Goal: Task Accomplishment & Management: Manage account settings

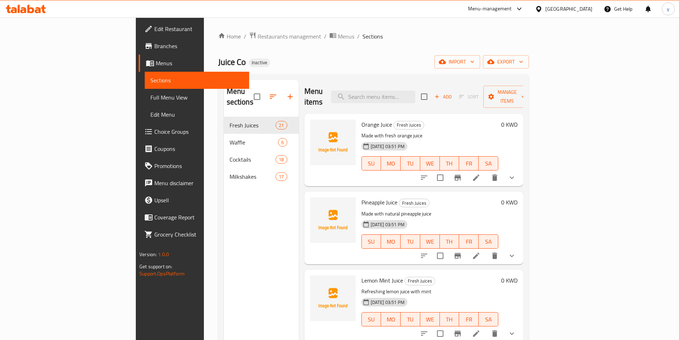
scroll to position [962, 0]
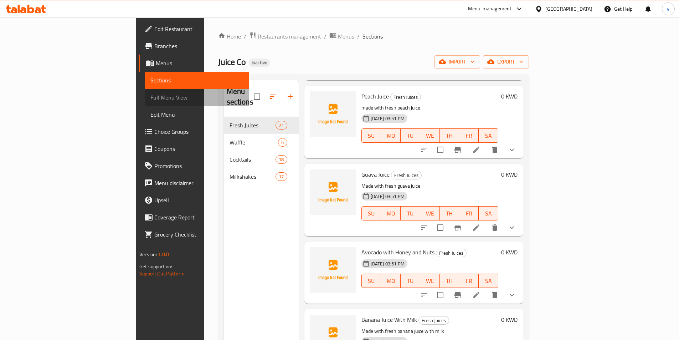
click at [150, 94] on span "Full Menu View" at bounding box center [196, 97] width 93 height 9
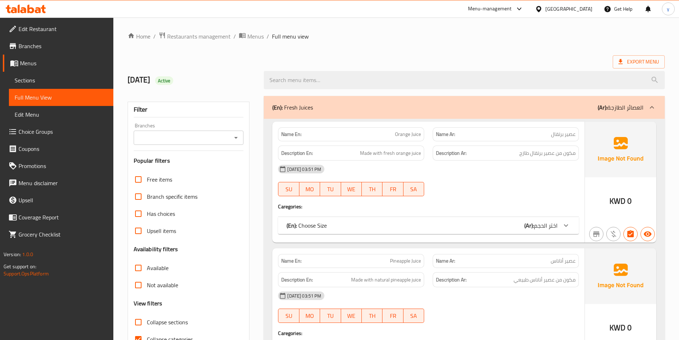
click at [74, 96] on span "Full Menu View" at bounding box center [61, 97] width 93 height 9
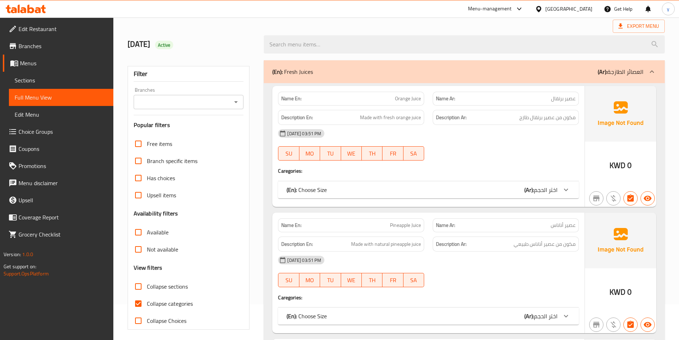
click at [138, 303] on input "Collapse categories" at bounding box center [138, 303] width 17 height 17
checkbox input "false"
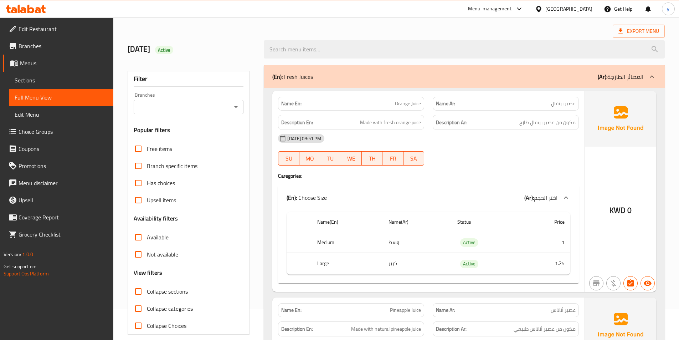
scroll to position [0, 0]
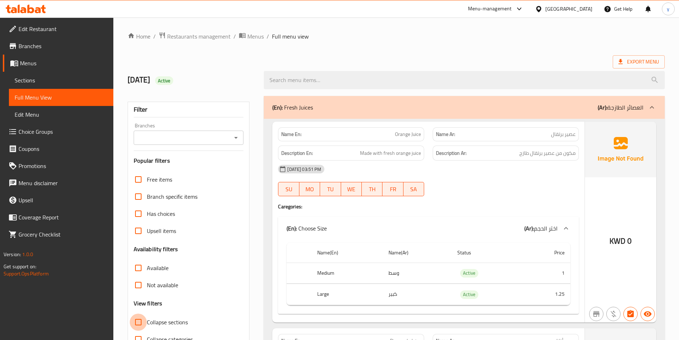
click at [138, 321] on input "Collapse sections" at bounding box center [138, 321] width 17 height 17
checkbox input "true"
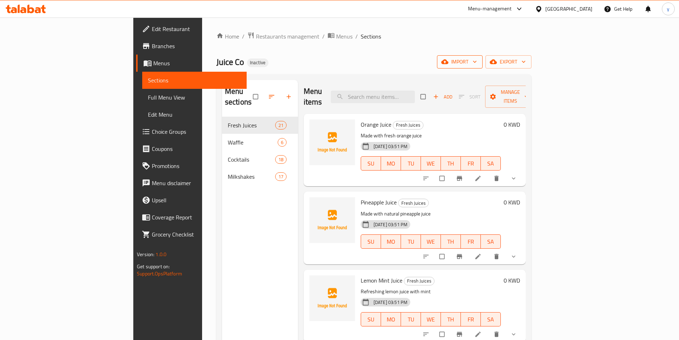
click at [477, 66] on span "import" at bounding box center [460, 61] width 34 height 9
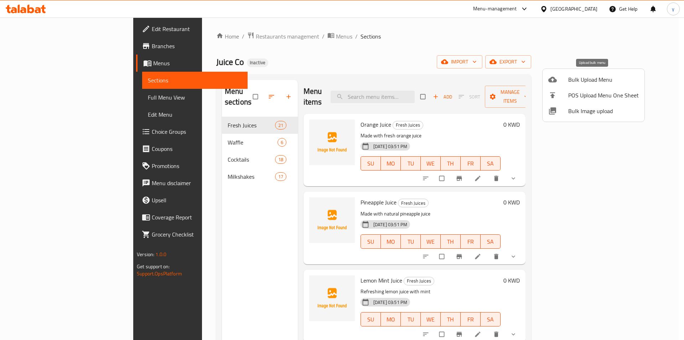
click at [591, 82] on span "Bulk Upload Menu" at bounding box center [603, 79] width 71 height 9
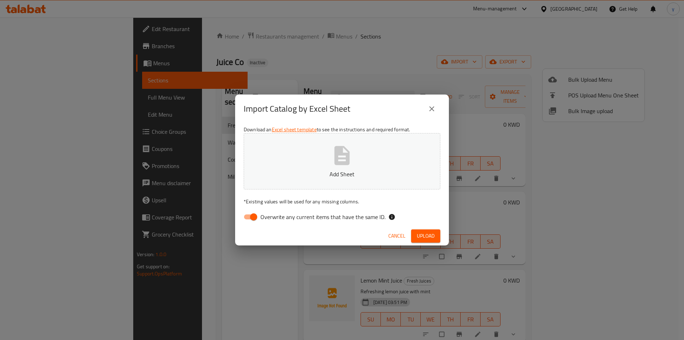
click at [253, 216] on input "Overwrite any current items that have the same ID." at bounding box center [253, 217] width 41 height 14
checkbox input "false"
click at [326, 151] on button "Add Sheet" at bounding box center [342, 161] width 197 height 56
click at [427, 231] on button "Upload" at bounding box center [425, 235] width 29 height 13
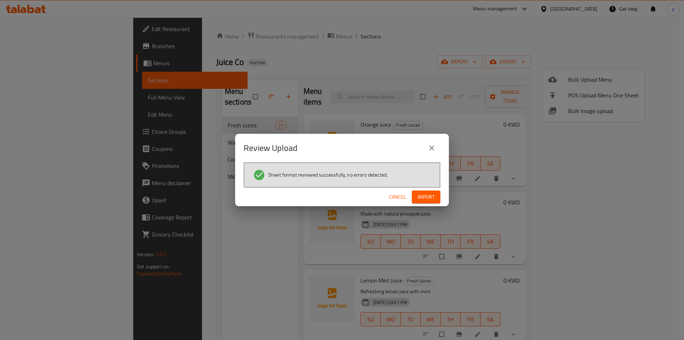
click at [421, 195] on span "Import" at bounding box center [426, 196] width 17 height 9
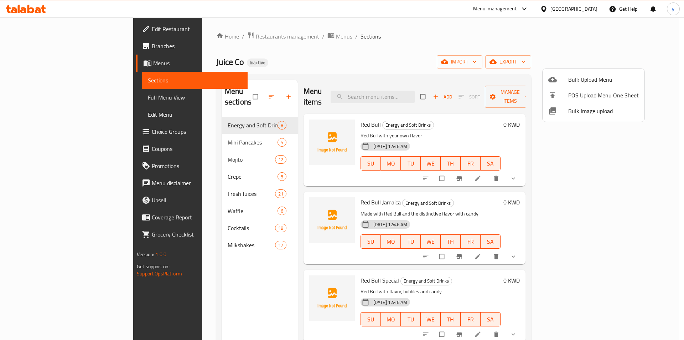
click at [608, 169] on div at bounding box center [342, 170] width 684 height 340
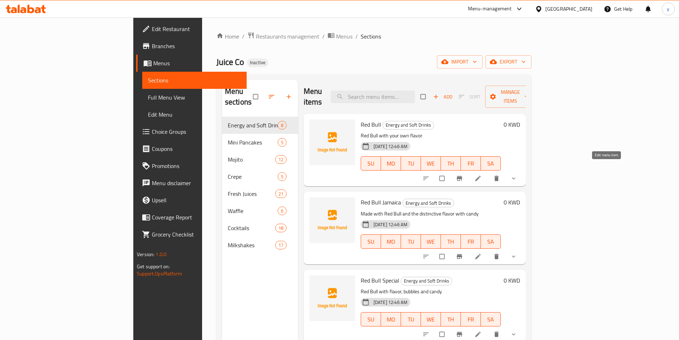
click at [481, 175] on icon at bounding box center [477, 178] width 7 height 7
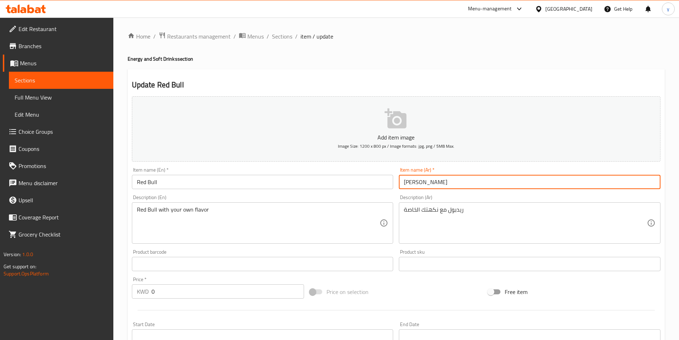
drag, startPoint x: 433, startPoint y: 183, endPoint x: 399, endPoint y: 184, distance: 33.2
click at [399, 184] on input "[PERSON_NAME]" at bounding box center [530, 182] width 262 height 14
paste input "بول مع نكهتك الخاصة"
type input "ريدبول مع نكهتك الخاصة"
click at [192, 179] on input "Red Bull" at bounding box center [263, 182] width 262 height 14
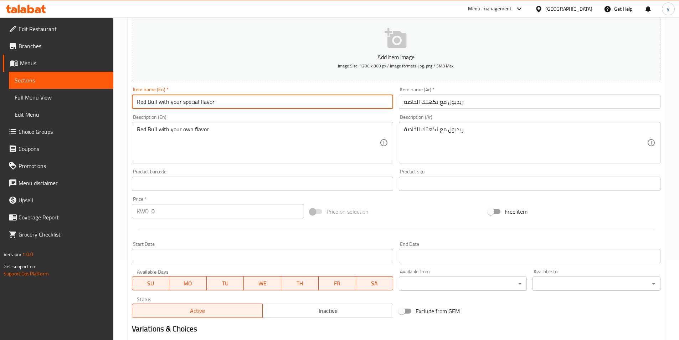
scroll to position [107, 0]
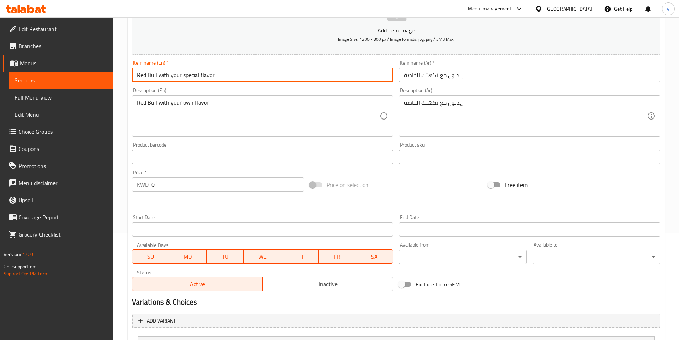
type input "Red Bull with your special flavor"
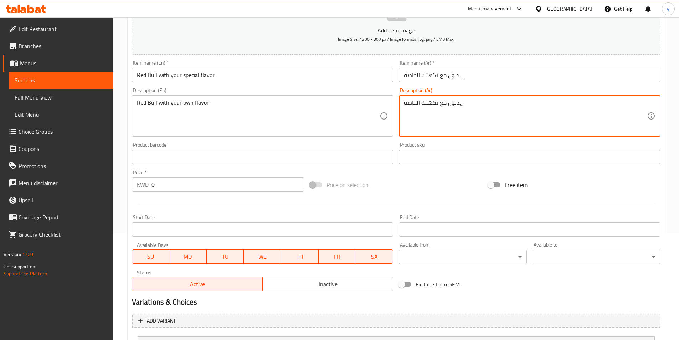
drag, startPoint x: 459, startPoint y: 108, endPoint x: 401, endPoint y: 108, distance: 58.1
paste textarea "ن النكهة من اختيارك"
click at [449, 103] on textarea "ريدبول من النكهة من اختيارك" at bounding box center [525, 116] width 243 height 34
type textarea "ريدبول مع النكهة من اختيارك"
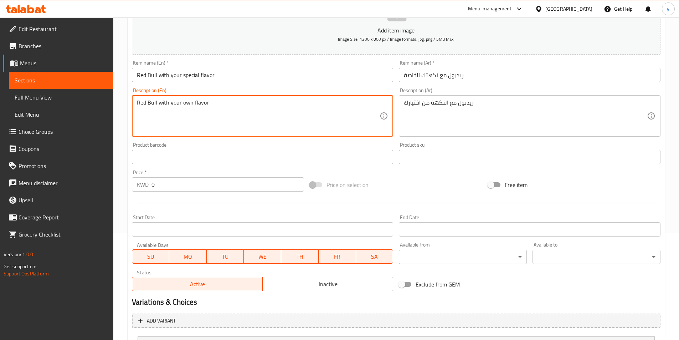
drag, startPoint x: 236, startPoint y: 105, endPoint x: 134, endPoint y: 104, distance: 101.9
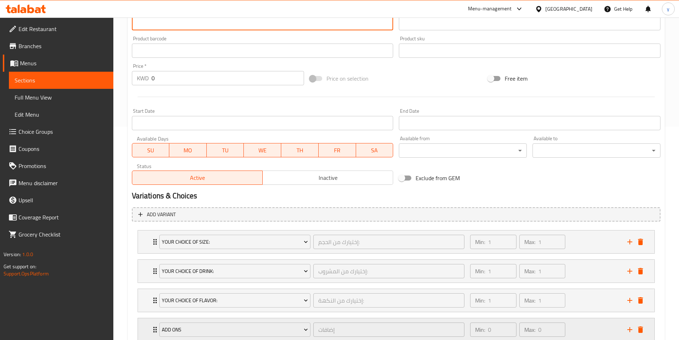
scroll to position [263, 0]
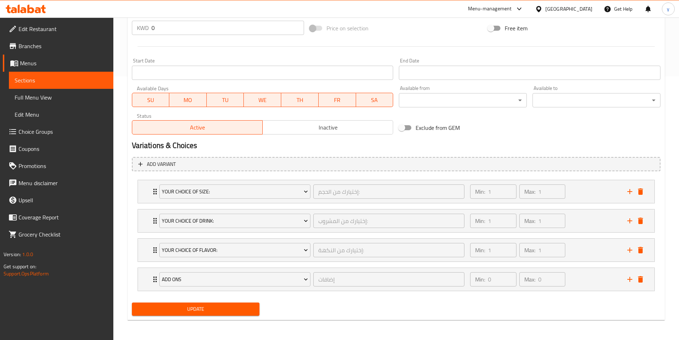
type textarea "red bull with a flavor of your choice"
click at [240, 306] on span "Update" at bounding box center [196, 308] width 117 height 9
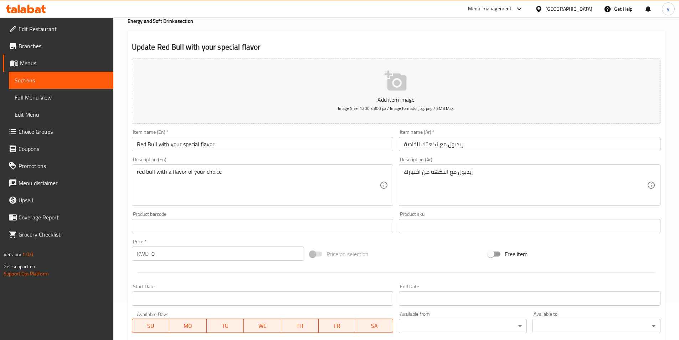
scroll to position [0, 0]
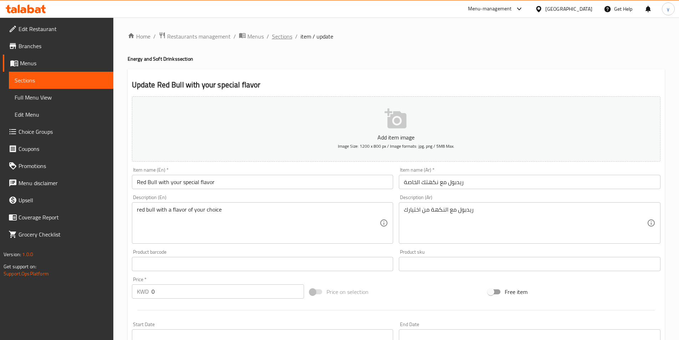
click at [278, 40] on span "Sections" at bounding box center [282, 36] width 20 height 9
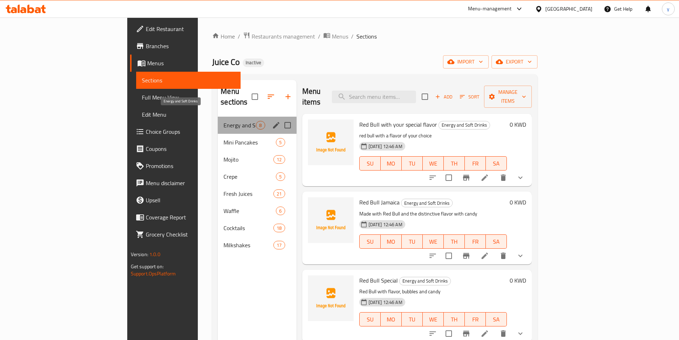
click at [223, 121] on span "Energy and Soft Drinks" at bounding box center [239, 125] width 32 height 9
click at [272, 121] on icon "edit" at bounding box center [276, 125] width 9 height 9
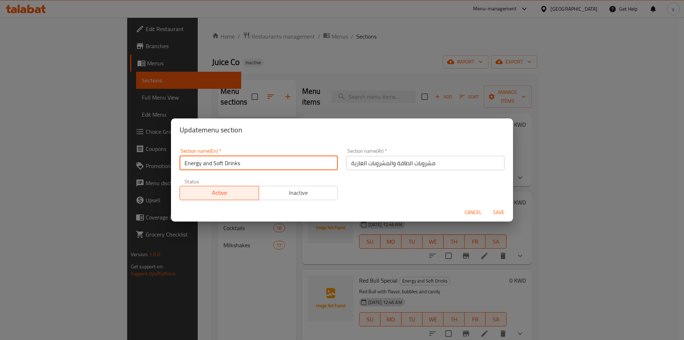
drag, startPoint x: 243, startPoint y: 163, endPoint x: 181, endPoint y: 165, distance: 62.1
click at [181, 165] on input "Energy and Soft Drinks" at bounding box center [259, 163] width 158 height 14
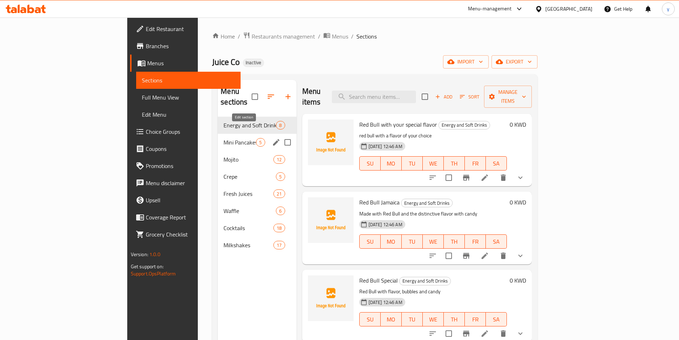
click at [272, 138] on icon "edit" at bounding box center [276, 142] width 9 height 9
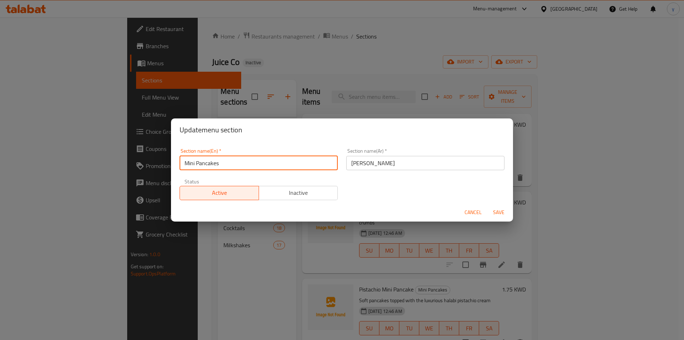
drag, startPoint x: 222, startPoint y: 161, endPoint x: 170, endPoint y: 159, distance: 51.3
click at [170, 159] on div "Update menu section Section name(En)   * Mini Pancakes Section name(En) * Secti…" at bounding box center [342, 170] width 684 height 340
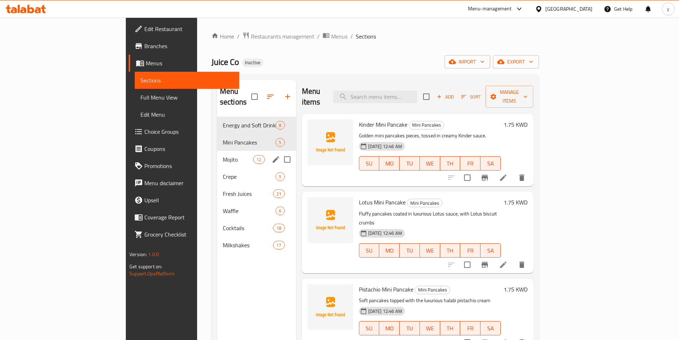
click at [270, 154] on button "edit" at bounding box center [275, 159] width 11 height 11
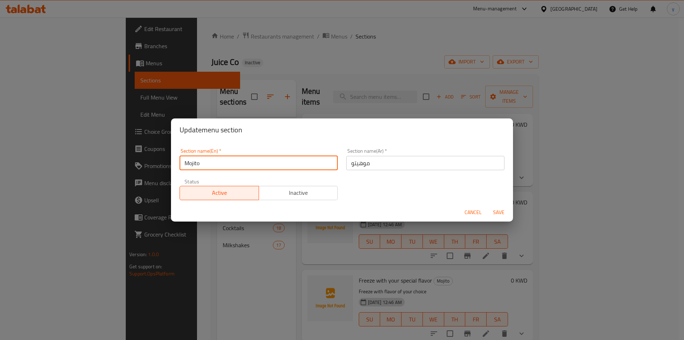
drag, startPoint x: 289, startPoint y: 161, endPoint x: 178, endPoint y: 166, distance: 111.3
click at [178, 166] on div "Section name(En)   * Mojito Section name(En) *" at bounding box center [258, 159] width 167 height 30
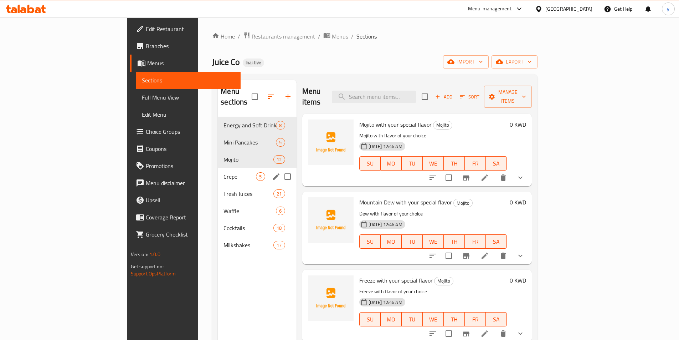
click at [272, 172] on icon "edit" at bounding box center [276, 176] width 9 height 9
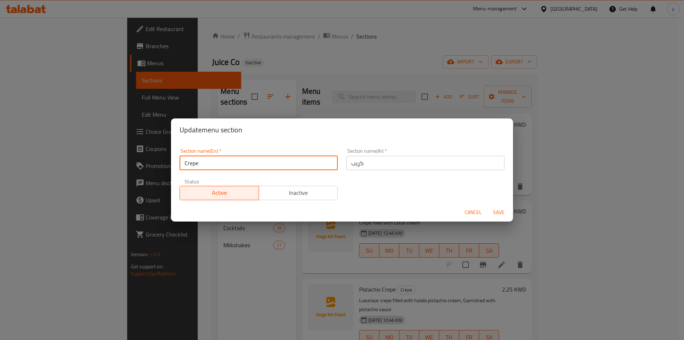
drag, startPoint x: 249, startPoint y: 163, endPoint x: 184, endPoint y: 163, distance: 65.2
click at [184, 163] on input "Crepe" at bounding box center [259, 163] width 158 height 14
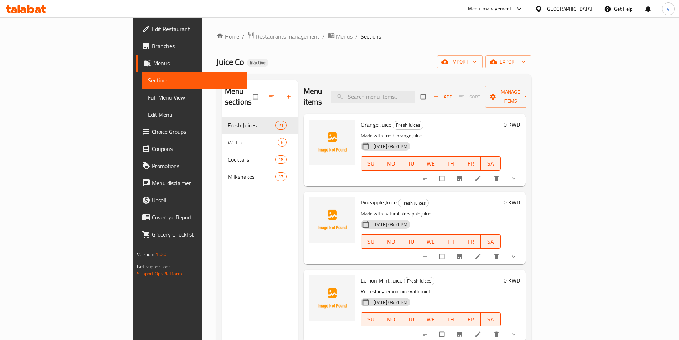
click at [152, 129] on span "Choice Groups" at bounding box center [196, 131] width 89 height 9
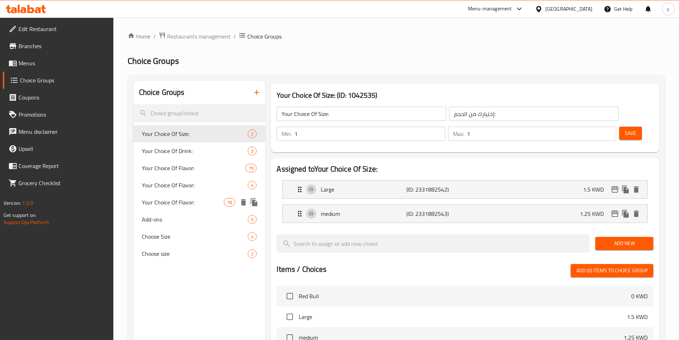
click at [208, 213] on div "Add-ons 6" at bounding box center [199, 219] width 132 height 17
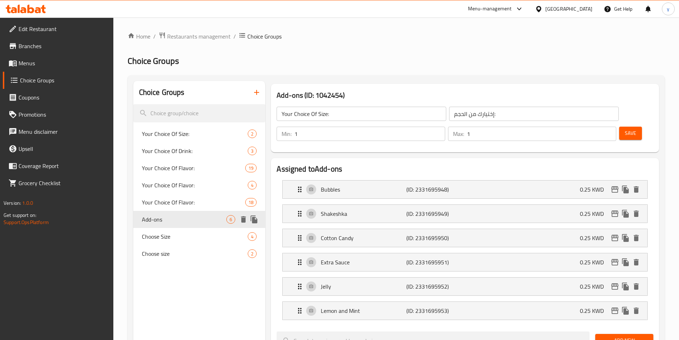
type input "Add-ons"
type input "اضافات"
type input "0"
type input "6"
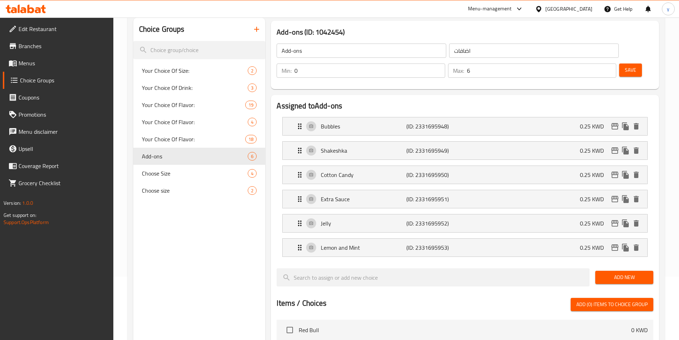
scroll to position [71, 0]
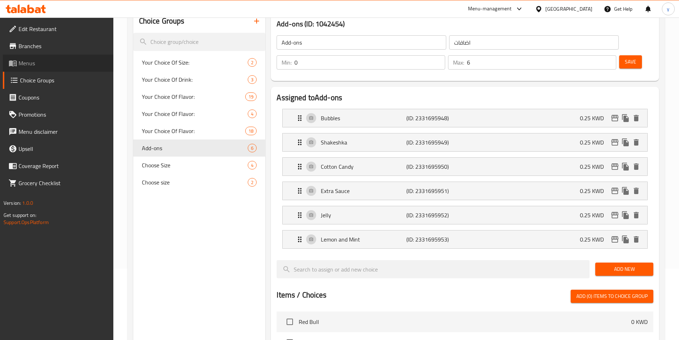
click at [63, 64] on span "Menus" at bounding box center [63, 63] width 89 height 9
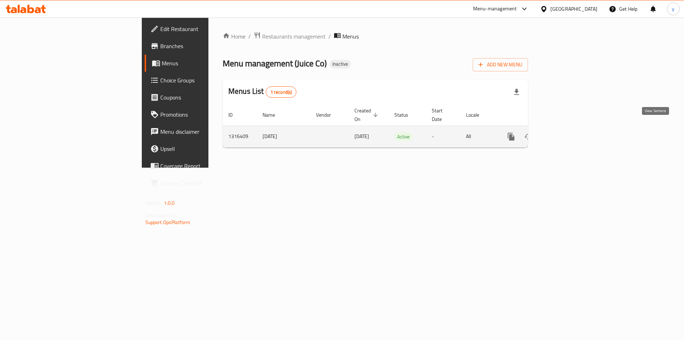
click at [567, 132] on icon "enhanced table" at bounding box center [562, 136] width 9 height 9
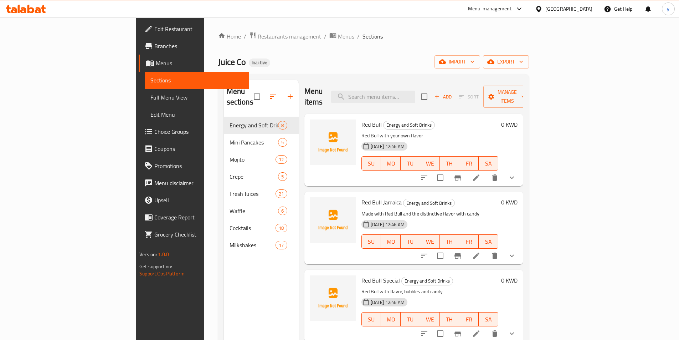
click at [150, 93] on span "Full Menu View" at bounding box center [196, 97] width 93 height 9
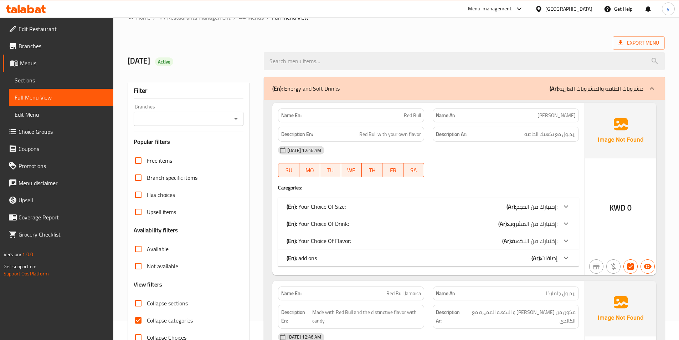
scroll to position [36, 0]
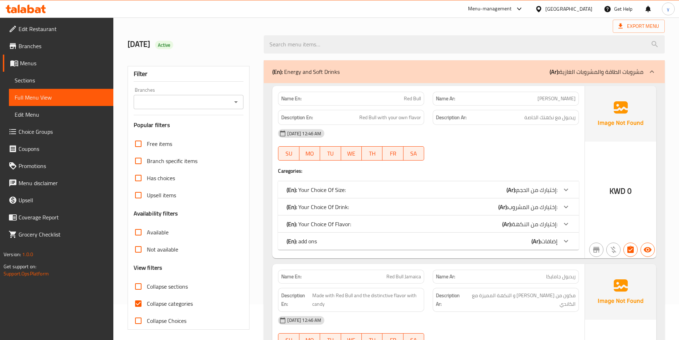
click at [144, 302] on input "Collapse categories" at bounding box center [138, 303] width 17 height 17
checkbox input "false"
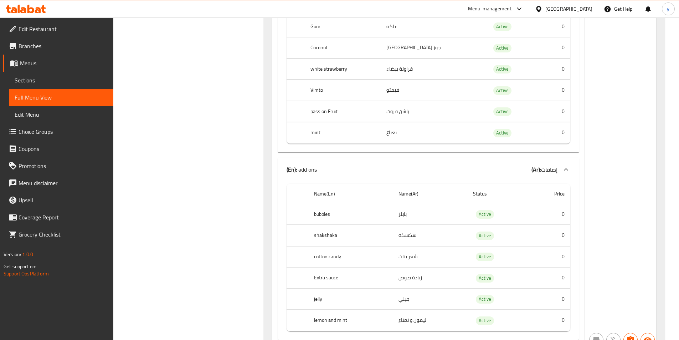
scroll to position [820, 0]
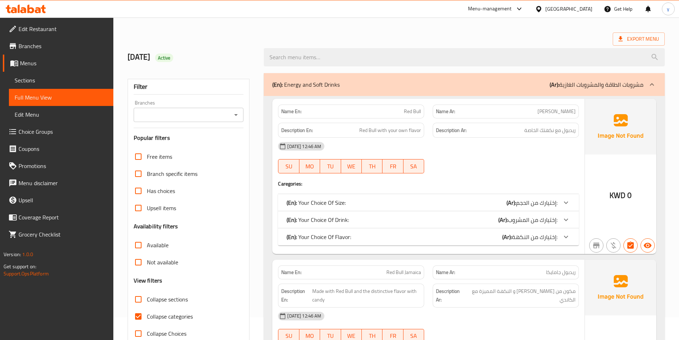
scroll to position [36, 0]
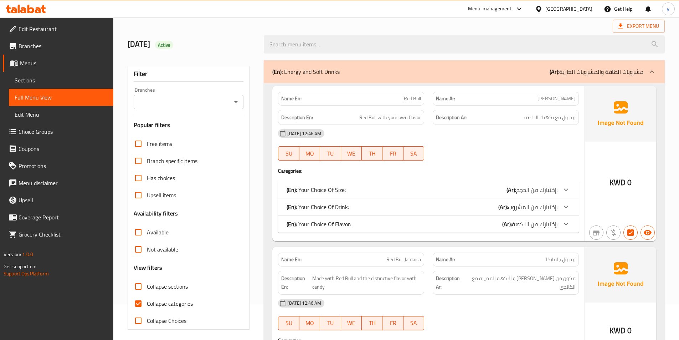
click at [140, 303] on input "Collapse categories" at bounding box center [138, 303] width 17 height 17
checkbox input "false"
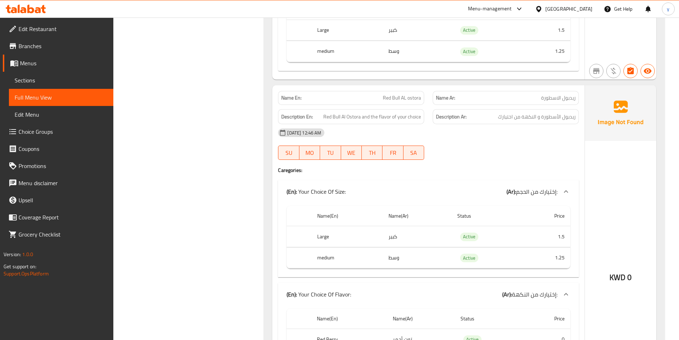
scroll to position [1711, 0]
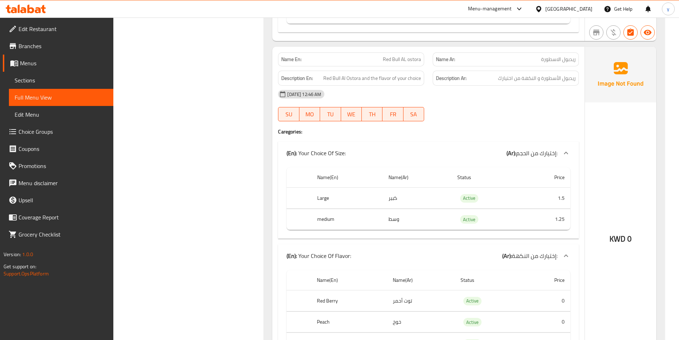
click at [46, 124] on link "Choice Groups" at bounding box center [58, 131] width 110 height 17
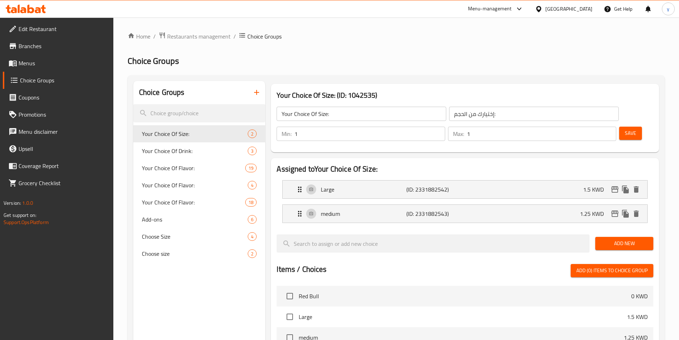
click at [257, 92] on icon "button" at bounding box center [256, 92] width 5 height 5
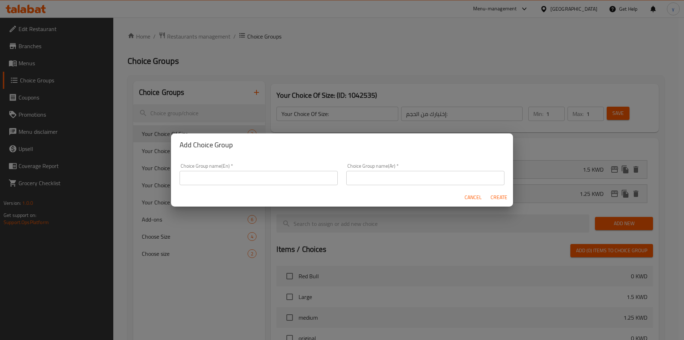
click at [267, 178] on input "text" at bounding box center [259, 178] width 158 height 14
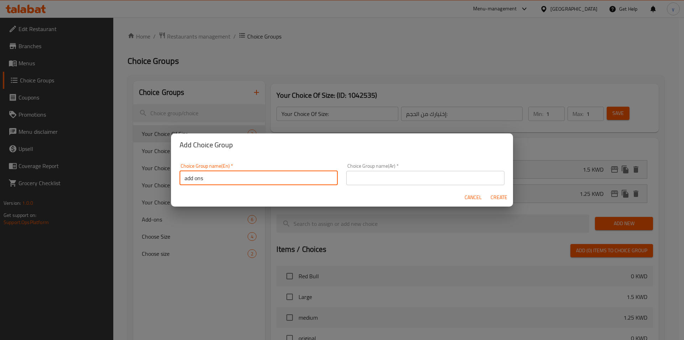
type input "add ons"
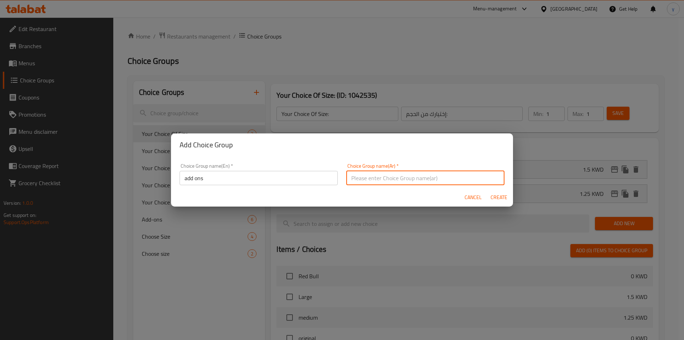
click at [394, 182] on input "text" at bounding box center [425, 178] width 158 height 14
type input "إضافات"
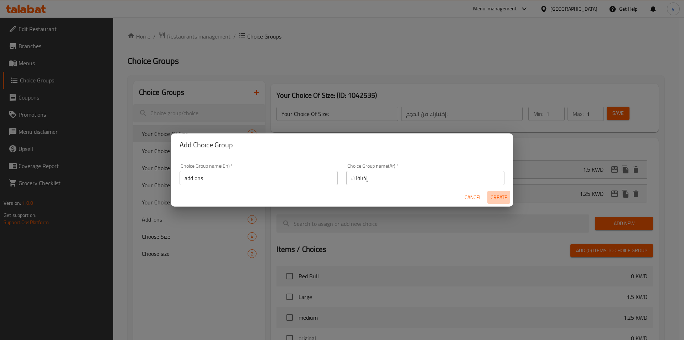
click at [502, 200] on span "Create" at bounding box center [498, 197] width 17 height 9
type input "add ons"
type input "إضافات"
type input "0"
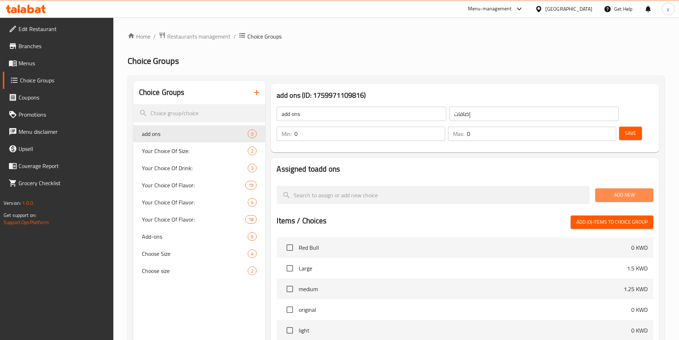
click at [625, 190] on span "Add New" at bounding box center [624, 194] width 47 height 9
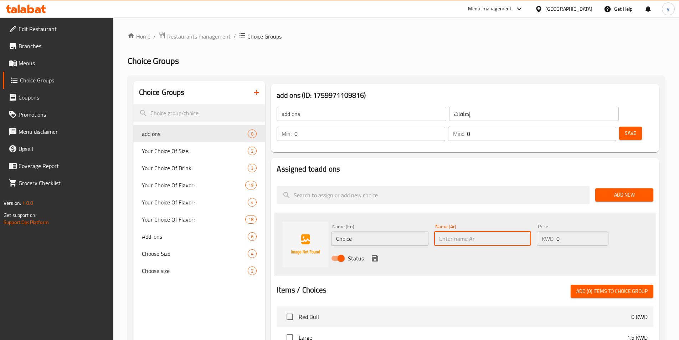
click at [462, 231] on input "text" at bounding box center [482, 238] width 97 height 14
paste input "بابلز"
type input "بابلز"
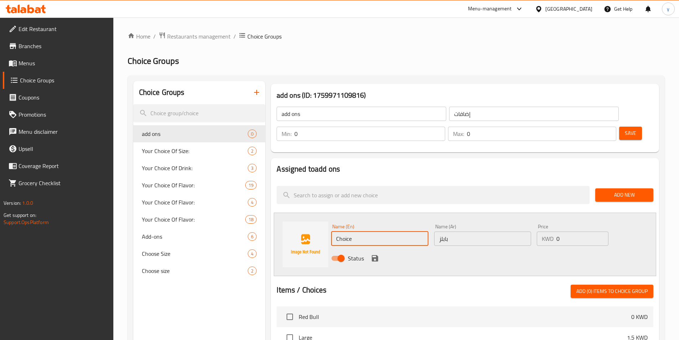
click at [387, 231] on input "Choice" at bounding box center [379, 238] width 97 height 14
drag, startPoint x: 387, startPoint y: 219, endPoint x: 359, endPoint y: 219, distance: 28.2
click at [359, 231] on input "Choice" at bounding box center [379, 238] width 97 height 14
type input "bubbles"
click at [375, 254] on icon "save" at bounding box center [375, 258] width 9 height 9
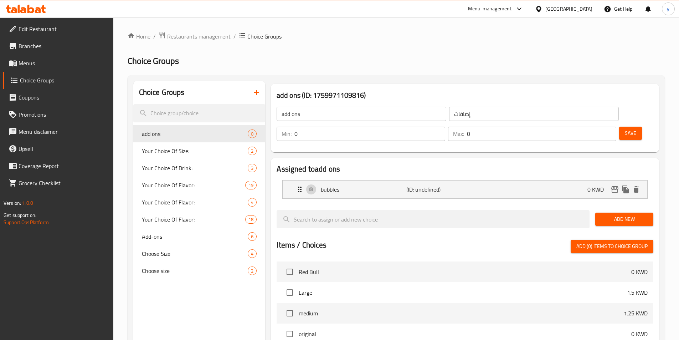
click at [628, 215] on span "Add New" at bounding box center [624, 219] width 47 height 9
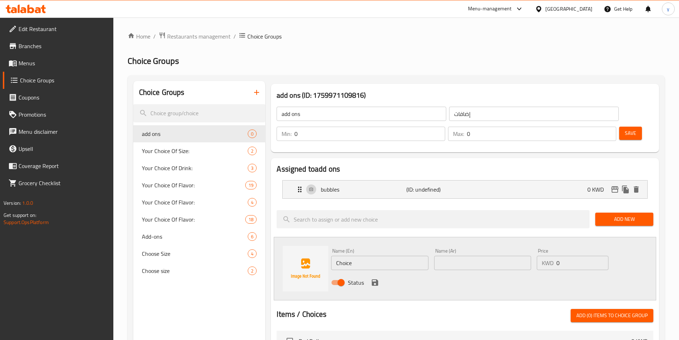
click at [476, 256] on input "text" at bounding box center [482, 263] width 97 height 14
paste input "شكشكة"
type input "شكشكة"
drag, startPoint x: 387, startPoint y: 248, endPoint x: 331, endPoint y: 245, distance: 55.7
click at [331, 256] on input "Choice" at bounding box center [379, 263] width 97 height 14
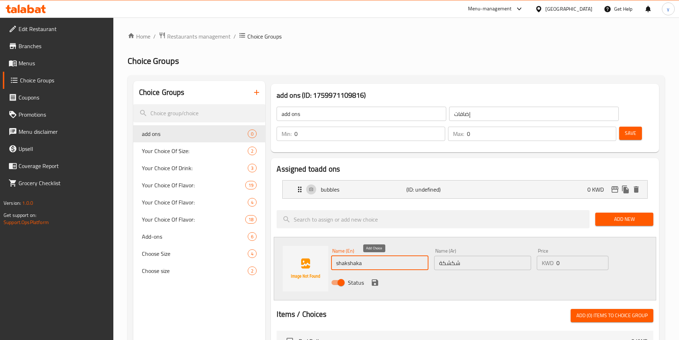
type input "shakshaka"
click at [377, 279] on icon "save" at bounding box center [375, 282] width 6 height 6
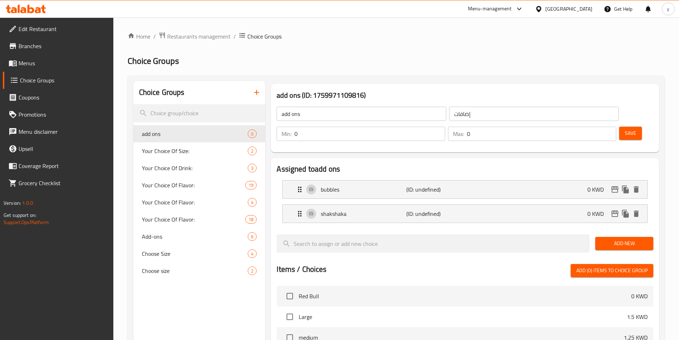
click at [622, 239] on span "Add New" at bounding box center [624, 243] width 47 height 9
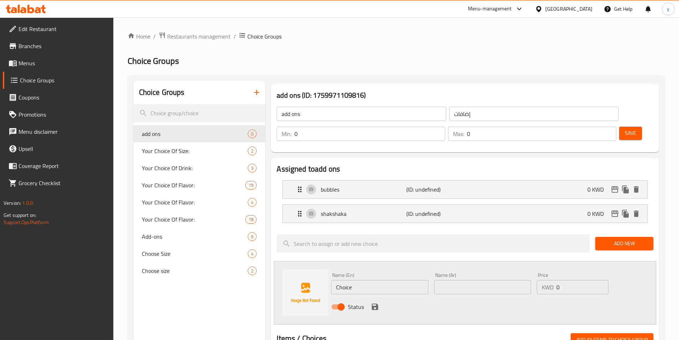
click at [467, 280] on input "text" at bounding box center [482, 287] width 97 height 14
paste input "شعر بنات"
type input "شعر بنات"
drag, startPoint x: 380, startPoint y: 271, endPoint x: 314, endPoint y: 271, distance: 66.3
click at [314, 271] on div "Name (En) Choice Name (En) Name (Ar) شعر بنات Name (Ar) Price KWD 0 Price Status" at bounding box center [465, 292] width 382 height 63
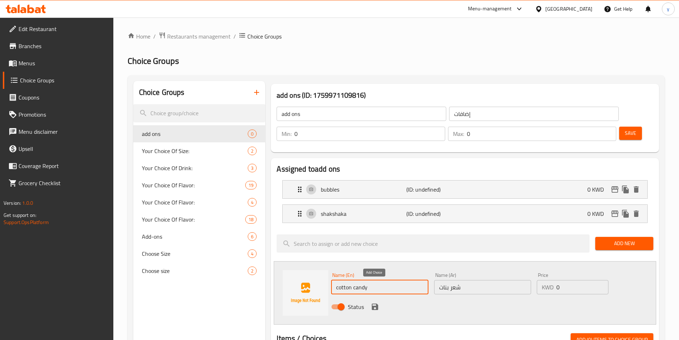
type input "cotton candy"
click at [376, 303] on icon "save" at bounding box center [375, 306] width 6 height 6
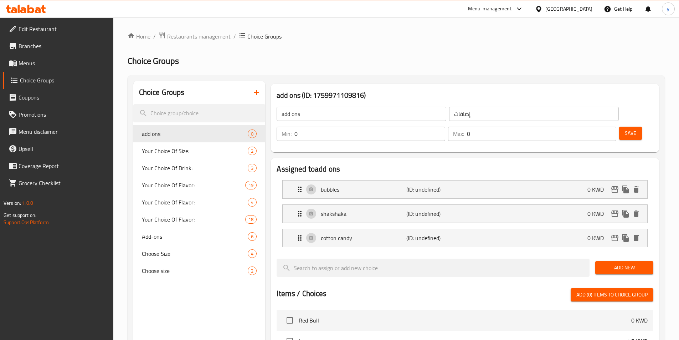
click at [627, 263] on span "Add New" at bounding box center [624, 267] width 47 height 9
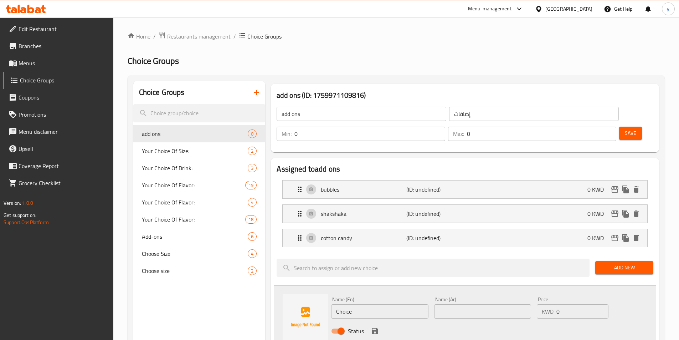
click at [440, 304] on input "text" at bounding box center [482, 311] width 97 height 14
paste input "زيادة صوص"
type input "زيادة صوص"
drag, startPoint x: 386, startPoint y: 295, endPoint x: 336, endPoint y: 295, distance: 49.9
click at [336, 304] on input "Choice" at bounding box center [379, 311] width 97 height 14
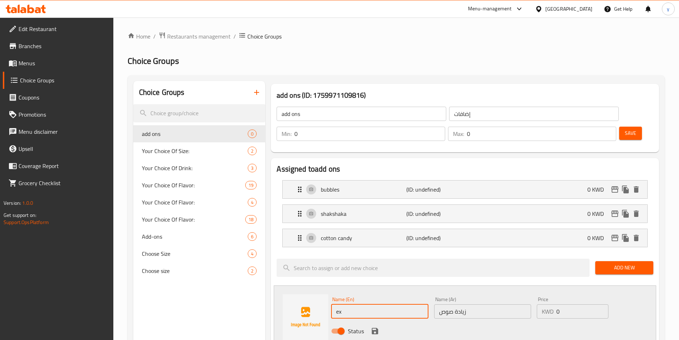
type input "e"
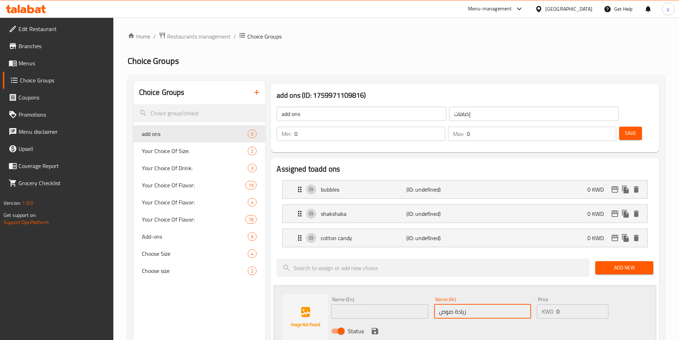
drag, startPoint x: 475, startPoint y: 294, endPoint x: 437, endPoint y: 293, distance: 38.1
click at [437, 304] on input "زيادة صوص" at bounding box center [482, 311] width 97 height 14
click at [401, 304] on input "text" at bounding box center [379, 311] width 97 height 14
paste input "Extra sauce"
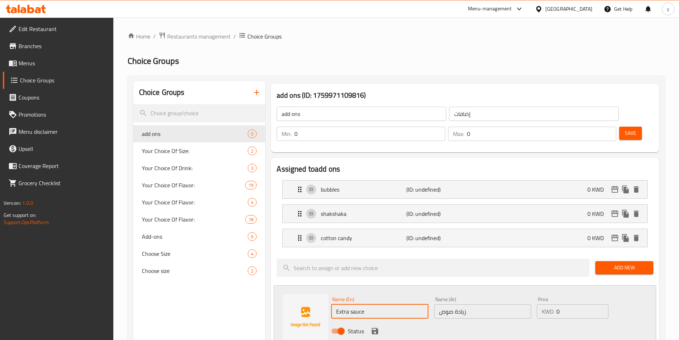
type input "Extra sauce"
click at [377, 328] on icon "save" at bounding box center [375, 331] width 6 height 6
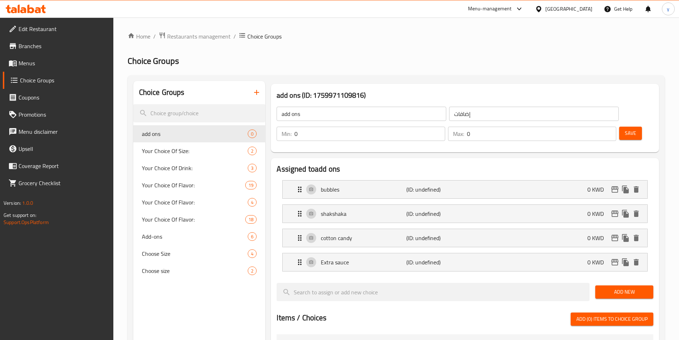
click at [612, 287] on span "Add New" at bounding box center [624, 291] width 47 height 9
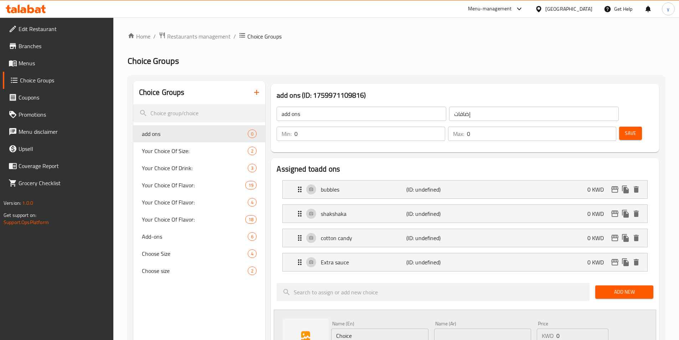
click at [480, 328] on input "text" at bounding box center [482, 335] width 97 height 14
paste input "جيلي"
type input "جيلي"
drag, startPoint x: 367, startPoint y: 312, endPoint x: 334, endPoint y: 316, distance: 33.3
click at [334, 328] on input "Choice" at bounding box center [379, 335] width 97 height 14
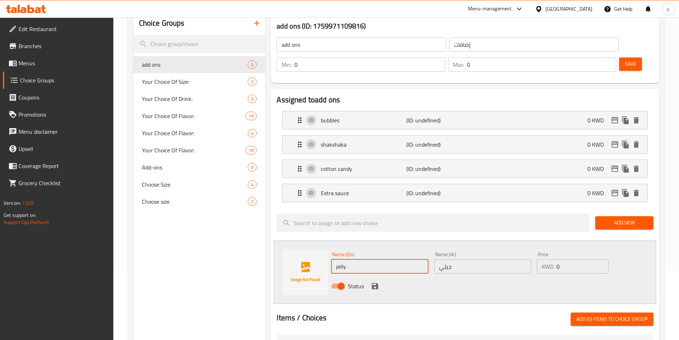
scroll to position [71, 0]
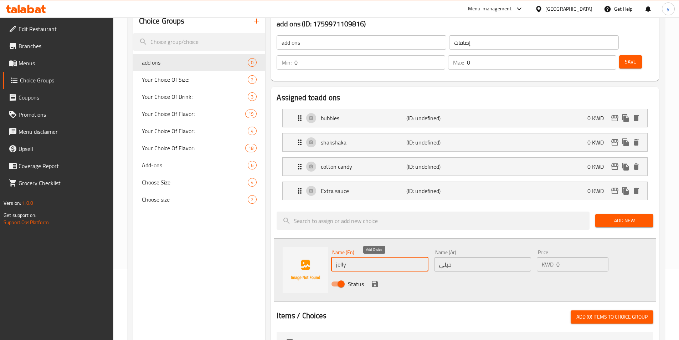
type input "jelly"
click at [377, 280] on icon "save" at bounding box center [375, 283] width 6 height 6
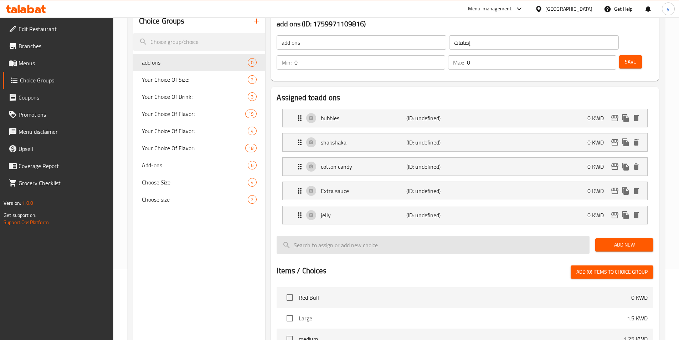
drag, startPoint x: 635, startPoint y: 223, endPoint x: 589, endPoint y: 222, distance: 45.6
click at [635, 240] on span "Add New" at bounding box center [624, 244] width 47 height 9
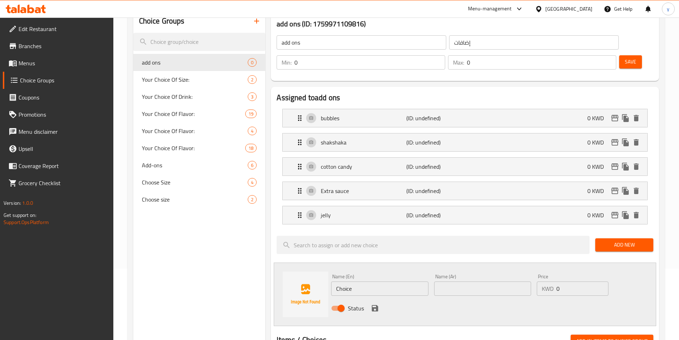
click at [493, 281] on input "text" at bounding box center [482, 288] width 97 height 14
paste input "ليمون و نعناع"
type input "ليمون و نعناع"
drag, startPoint x: 365, startPoint y: 268, endPoint x: 334, endPoint y: 267, distance: 30.7
click at [334, 281] on input "Choice" at bounding box center [379, 288] width 97 height 14
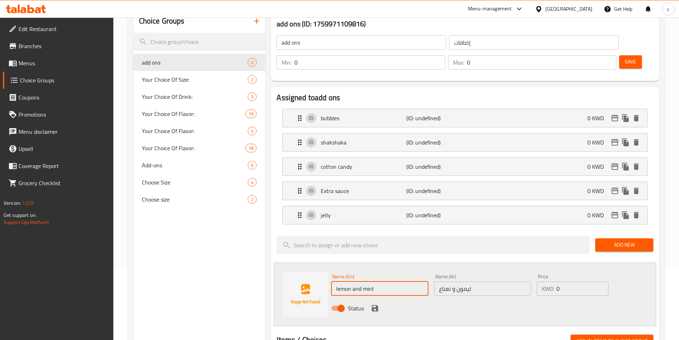
type input "lemon and mint"
click at [376, 305] on icon "save" at bounding box center [375, 308] width 6 height 6
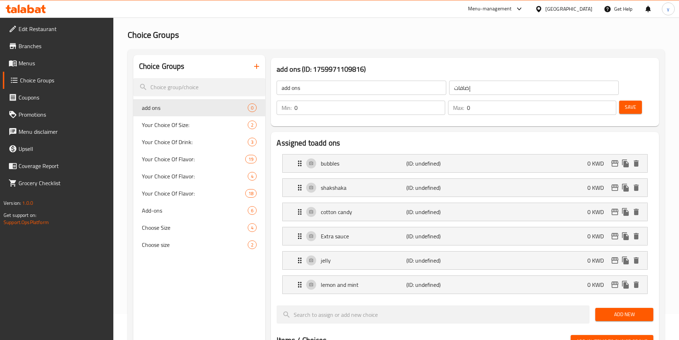
scroll to position [0, 0]
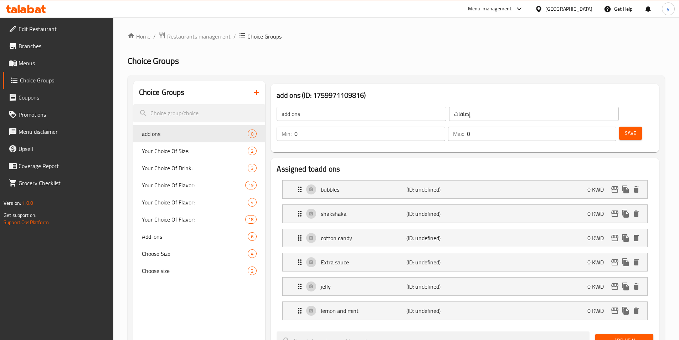
click at [625, 129] on span "Save" at bounding box center [630, 133] width 11 height 9
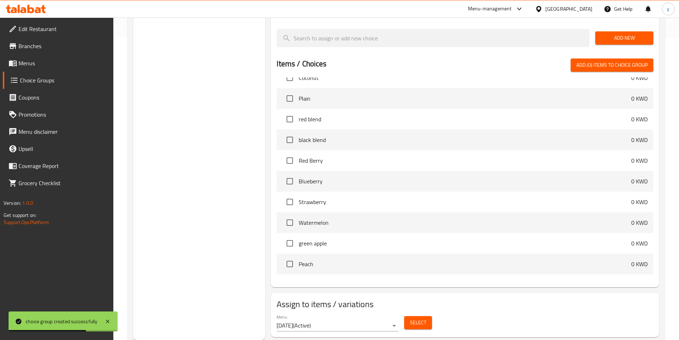
scroll to position [143, 0]
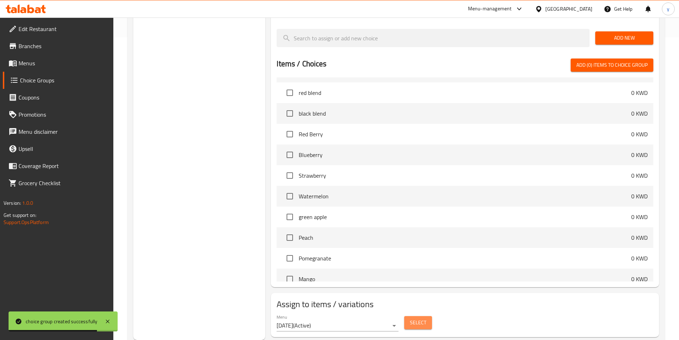
click at [410, 318] on span "Select" at bounding box center [418, 322] width 16 height 9
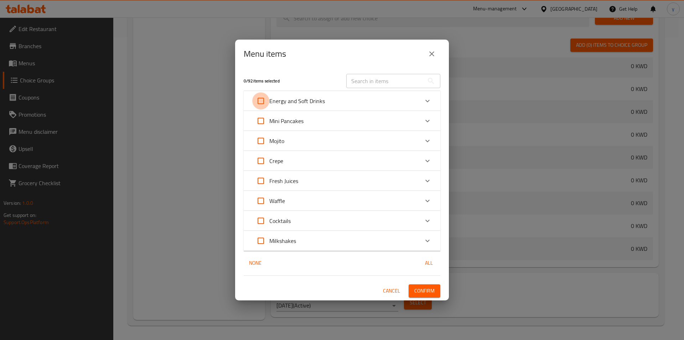
click at [261, 99] on input "Expand" at bounding box center [260, 100] width 17 height 17
checkbox input "true"
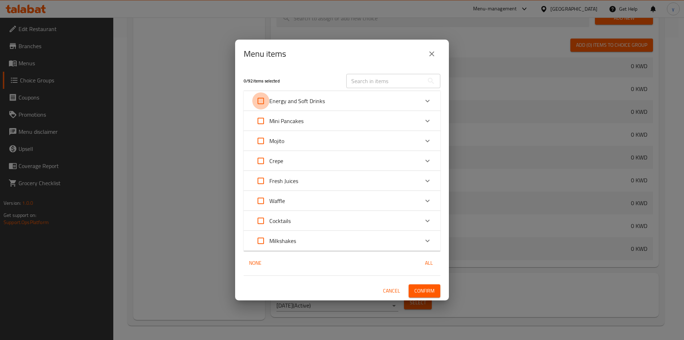
checkbox input "true"
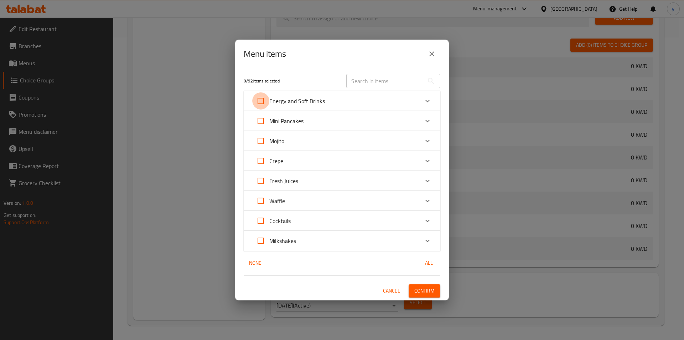
checkbox input "true"
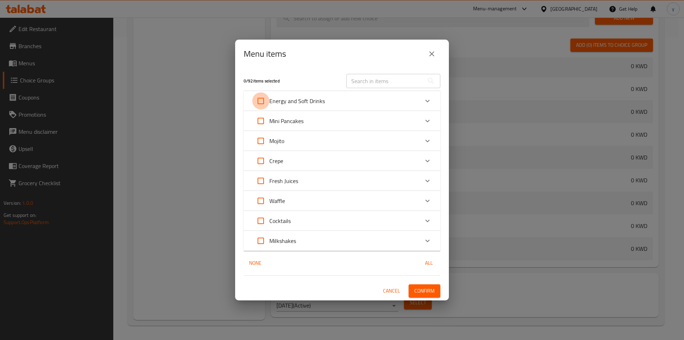
checkbox input "true"
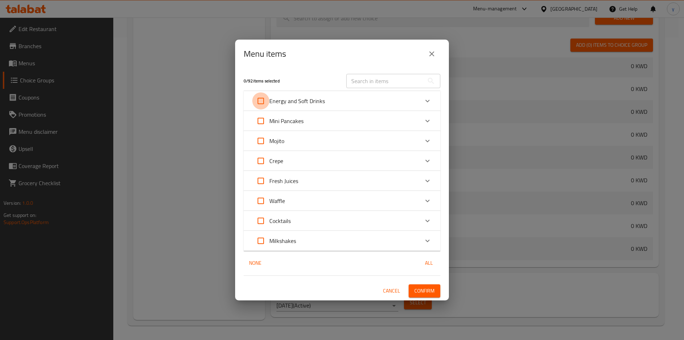
checkbox input "true"
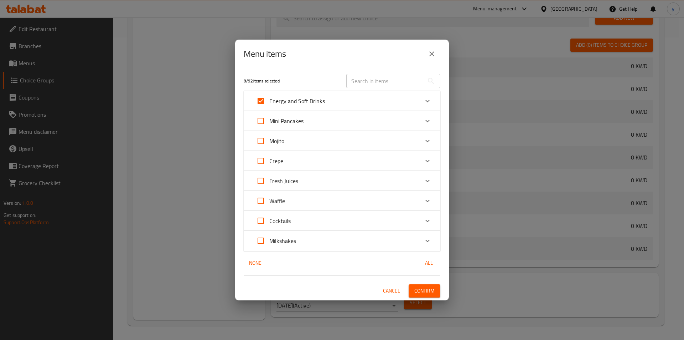
click at [423, 288] on span "Confirm" at bounding box center [424, 290] width 20 height 9
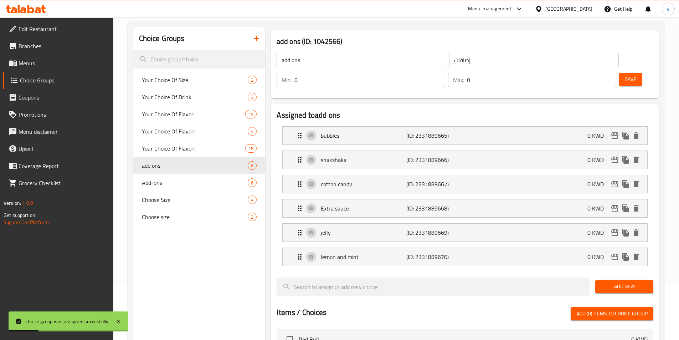
scroll to position [53, 0]
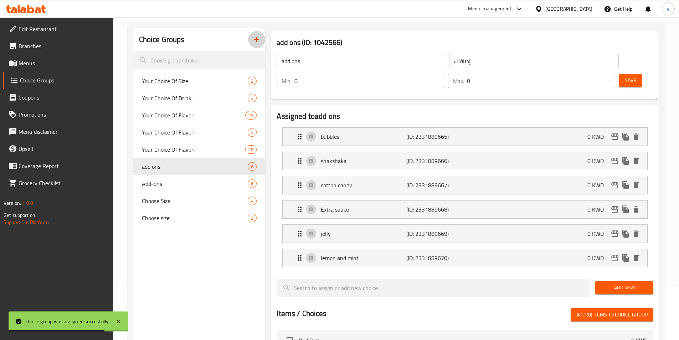
click at [258, 42] on icon "button" at bounding box center [256, 39] width 9 height 9
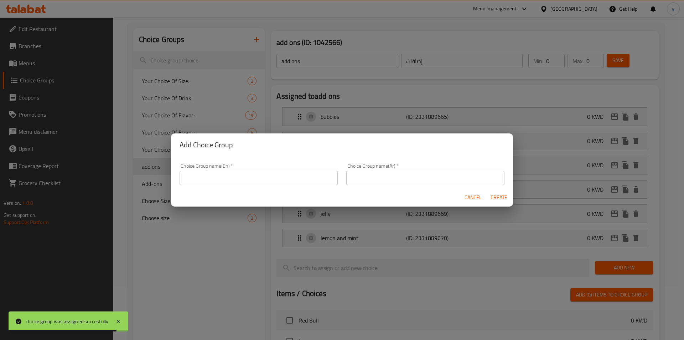
click at [285, 177] on input "text" at bounding box center [259, 178] width 158 height 14
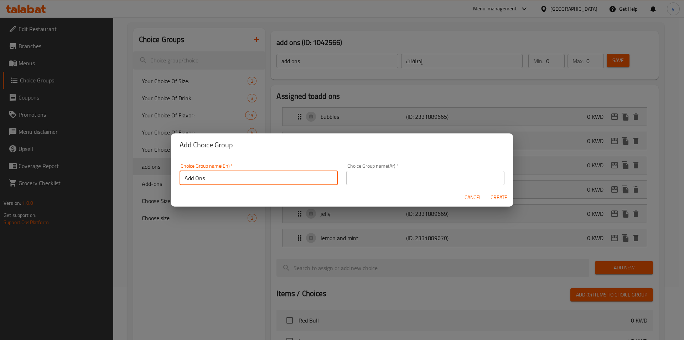
type input "Add Ons"
click at [462, 178] on input "text" at bounding box center [425, 178] width 158 height 14
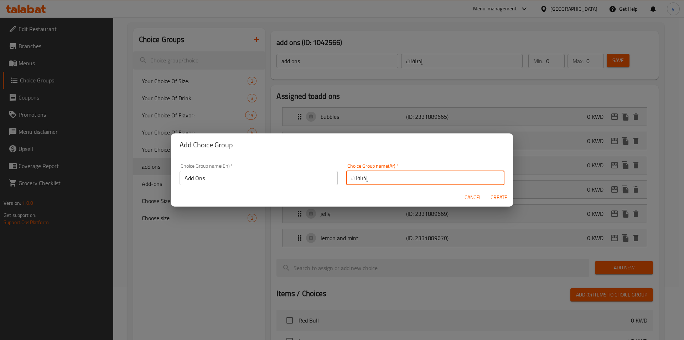
type input "إضافات"
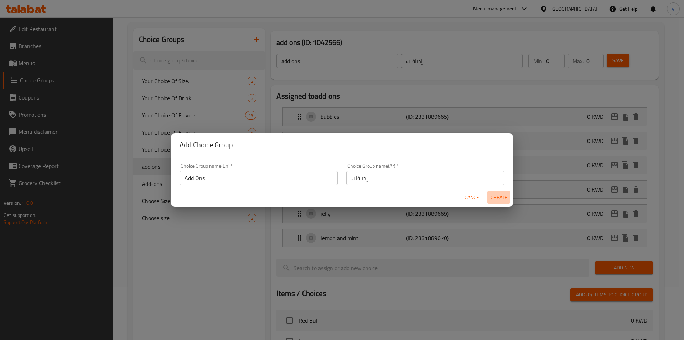
click at [496, 196] on span "Create" at bounding box center [498, 197] width 17 height 9
type input "Add Ons"
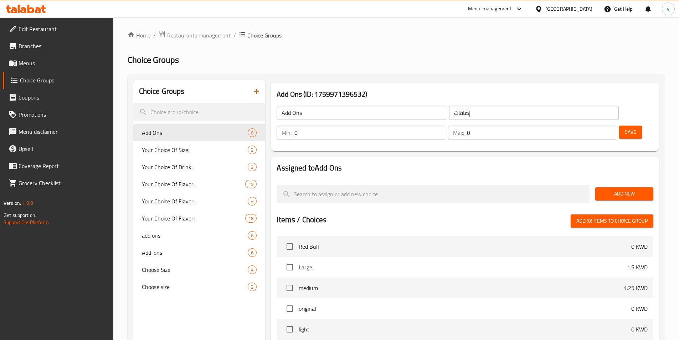
scroll to position [0, 0]
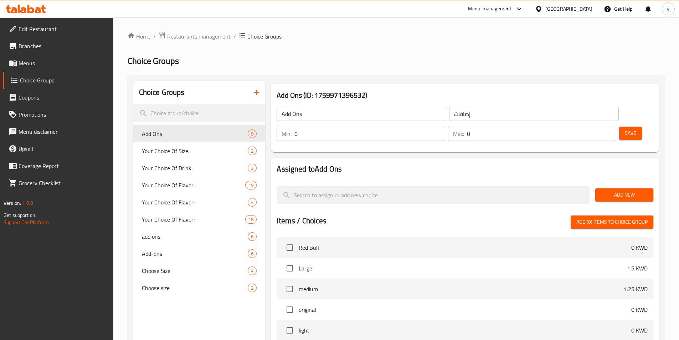
click at [621, 190] on span "Add New" at bounding box center [624, 194] width 47 height 9
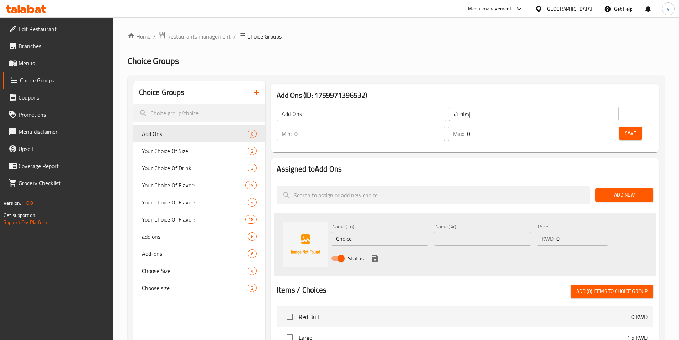
click at [481, 231] on input "text" at bounding box center [482, 238] width 97 height 14
paste input "بابلز"
type input "بابلز"
drag, startPoint x: 376, startPoint y: 223, endPoint x: 332, endPoint y: 223, distance: 43.8
click at [332, 231] on input "Choice" at bounding box center [379, 238] width 97 height 14
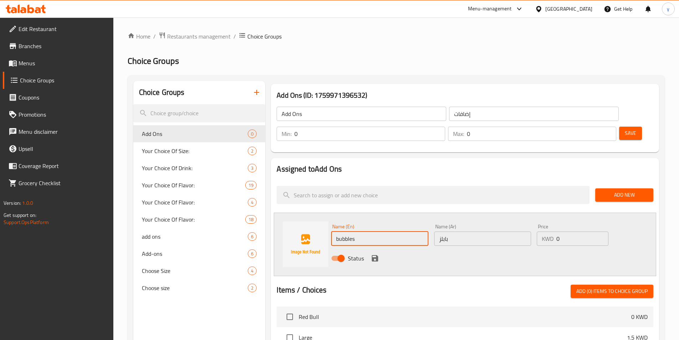
type input "bubbles"
click at [377, 255] on icon "save" at bounding box center [375, 258] width 6 height 6
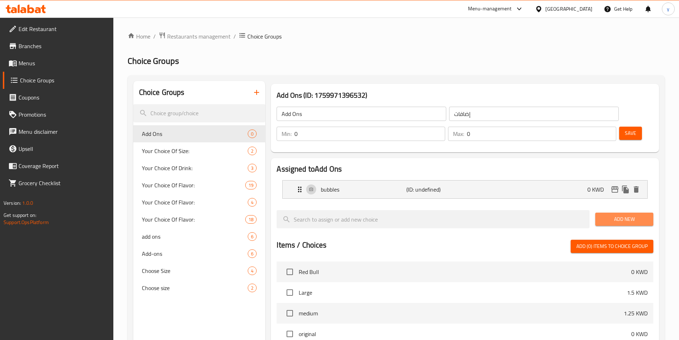
click at [626, 215] on span "Add New" at bounding box center [624, 219] width 47 height 9
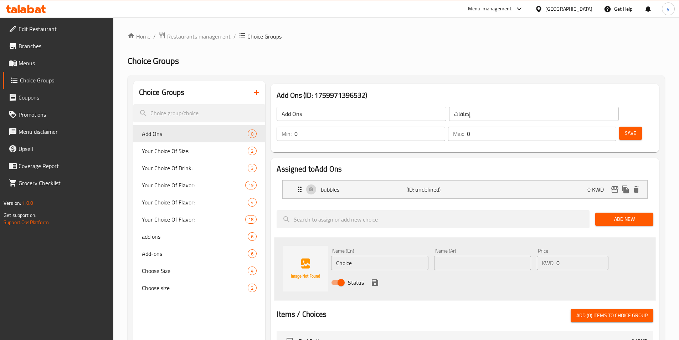
click at [480, 256] on input "text" at bounding box center [482, 263] width 97 height 14
click at [458, 256] on input "text" at bounding box center [482, 263] width 97 height 14
paste input "شكشكة"
type input "شكشكة"
drag, startPoint x: 381, startPoint y: 247, endPoint x: 335, endPoint y: 247, distance: 45.3
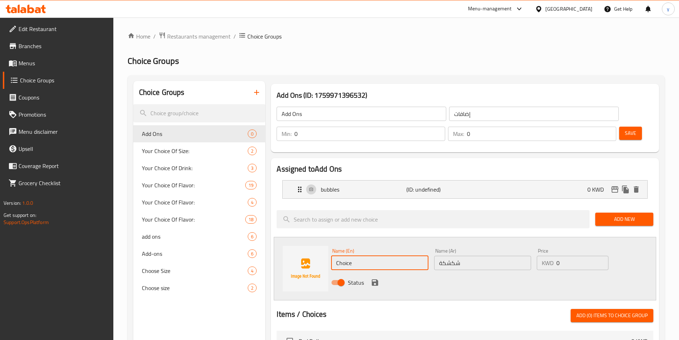
click at [335, 256] on input "Choice" at bounding box center [379, 263] width 97 height 14
type input "shakshaka"
click at [196, 239] on span "add ons" at bounding box center [184, 236] width 85 height 9
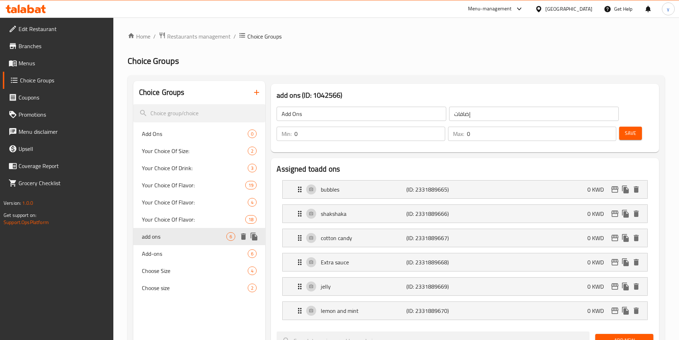
type input "add ons"
click at [549, 180] on div "bubbles (ID: 2331889665) 0 KWD" at bounding box center [466, 189] width 343 height 18
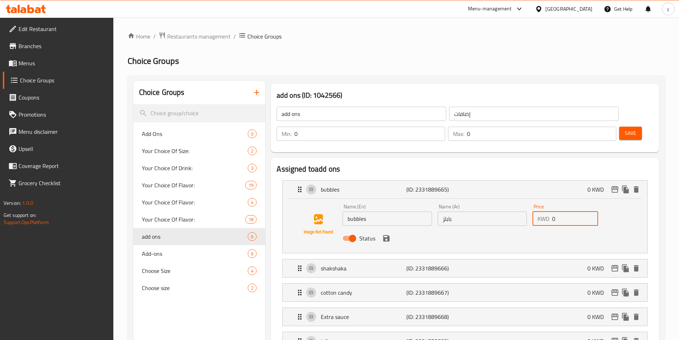
click at [570, 211] on input "0" at bounding box center [575, 218] width 46 height 14
click at [577, 259] on div "shakshaka (ID: 2331889666) 0 KWD" at bounding box center [466, 268] width 343 height 18
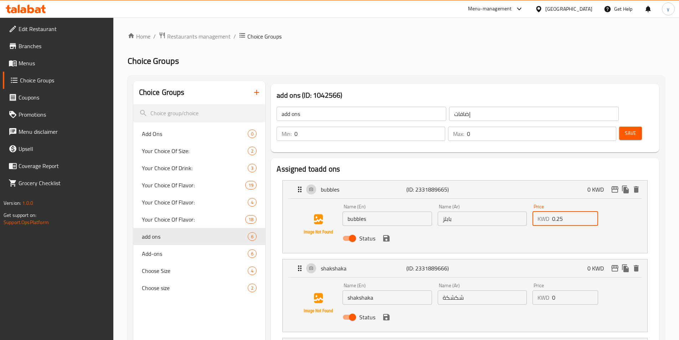
type input "0.25"
click at [564, 290] on input "0" at bounding box center [575, 297] width 46 height 14
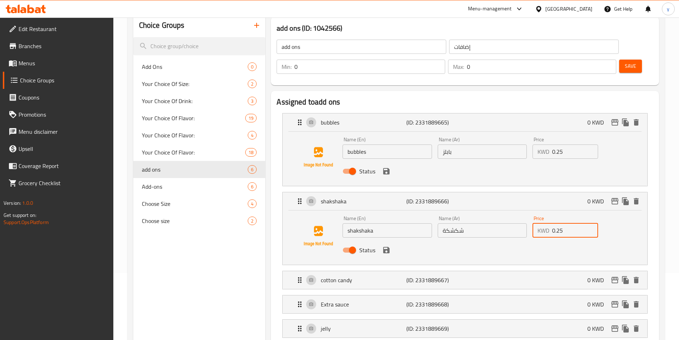
scroll to position [71, 0]
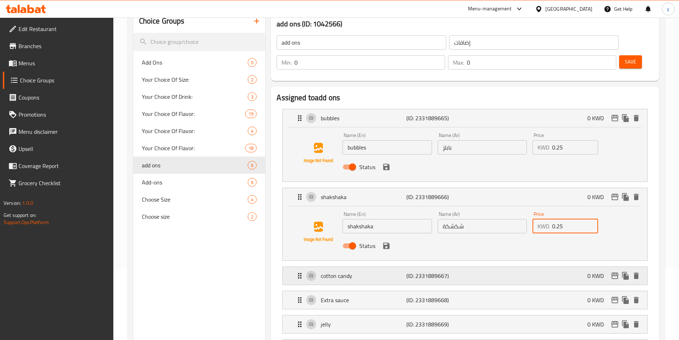
click at [584, 267] on div "cotton candy (ID: 2331889667) 0 KWD" at bounding box center [466, 276] width 343 height 18
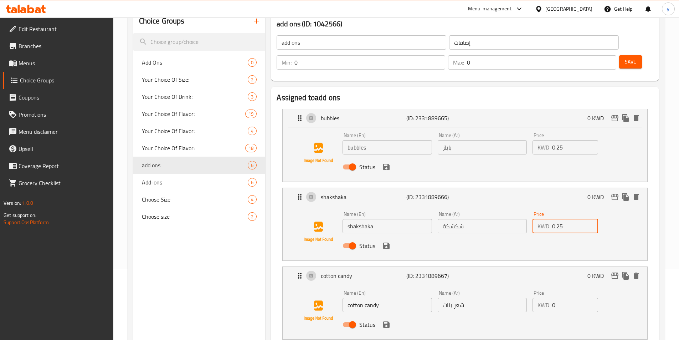
type input "0.25"
click at [574, 298] on input "0" at bounding box center [575, 305] width 46 height 14
click at [565, 298] on input "0" at bounding box center [575, 305] width 46 height 14
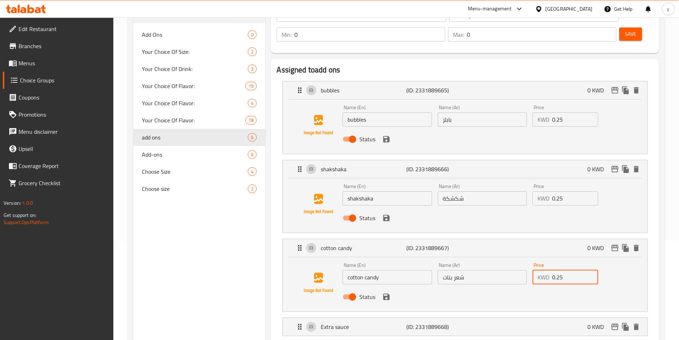
scroll to position [143, 0]
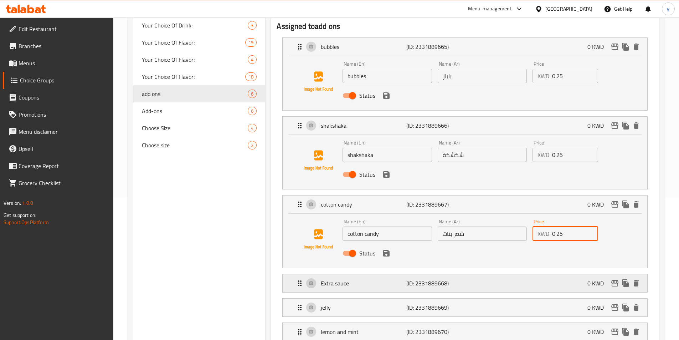
click at [581, 274] on div "Extra sauce (ID: 2331889668) 0 KWD" at bounding box center [466, 283] width 343 height 18
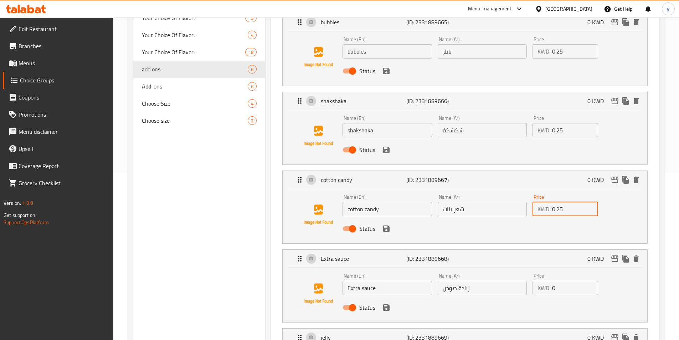
scroll to position [178, 0]
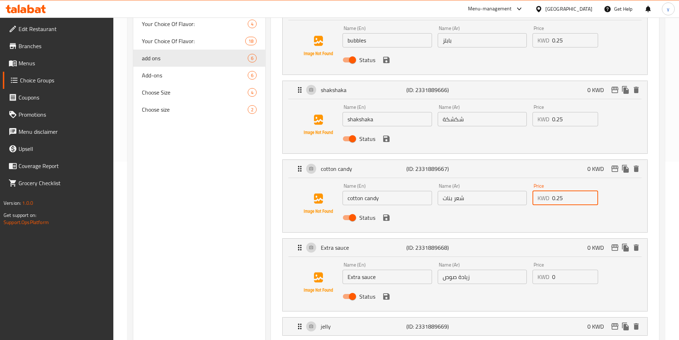
type input "0.25"
click at [572, 269] on input "0" at bounding box center [575, 276] width 46 height 14
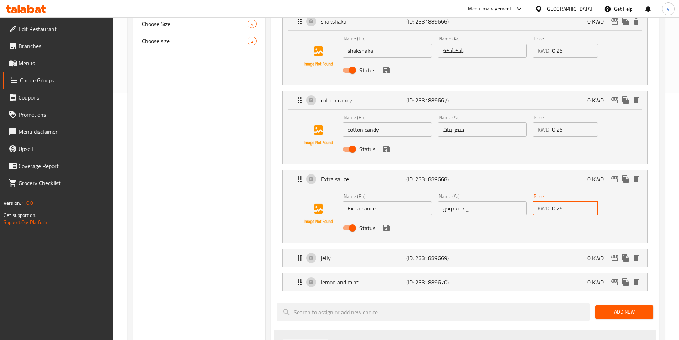
scroll to position [249, 0]
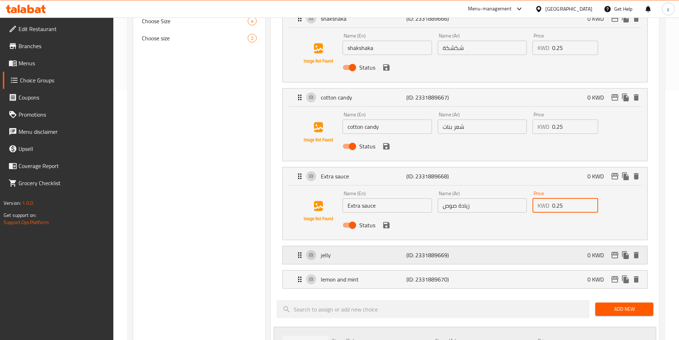
click at [577, 246] on div "jelly (ID: 2331889669) 0 KWD" at bounding box center [466, 255] width 343 height 18
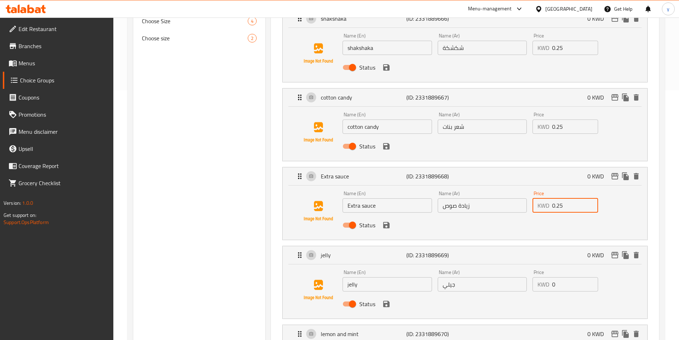
type input "0.25"
click at [574, 277] on input "0" at bounding box center [575, 284] width 46 height 14
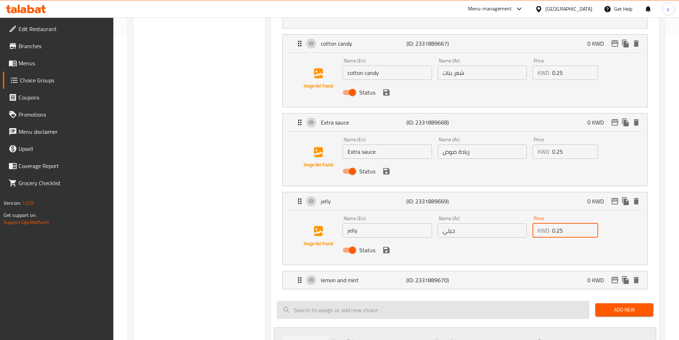
scroll to position [321, 0]
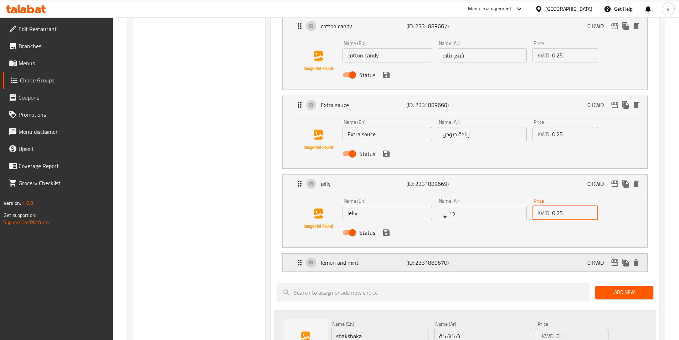
click at [573, 253] on div "lemon and mint (ID: 2331889670) 0 KWD" at bounding box center [466, 262] width 343 height 18
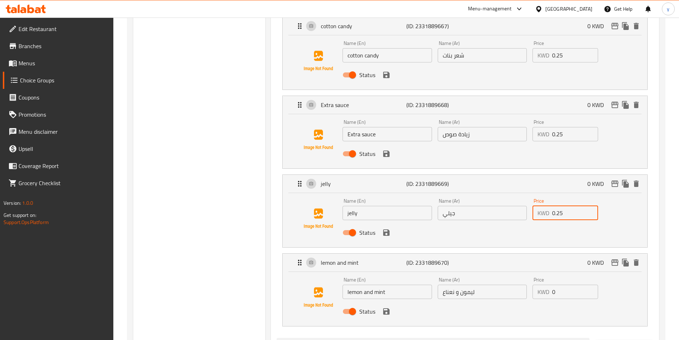
type input "0.25"
click at [576, 284] on input "0" at bounding box center [575, 291] width 46 height 14
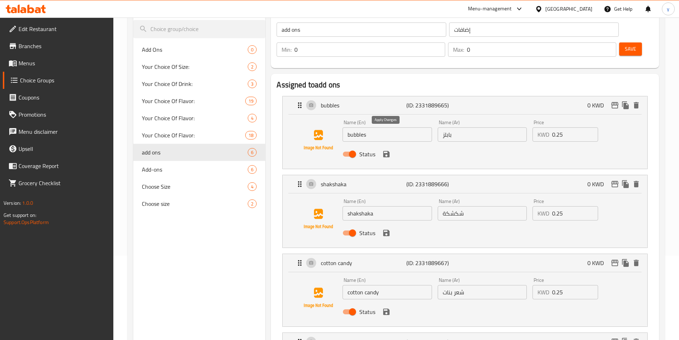
scroll to position [71, 0]
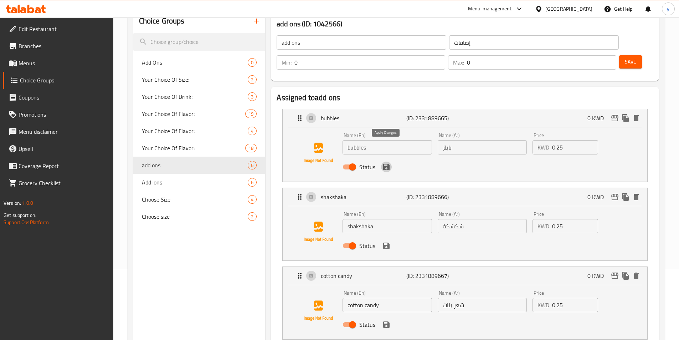
click at [388, 164] on icon "save" at bounding box center [386, 167] width 6 height 6
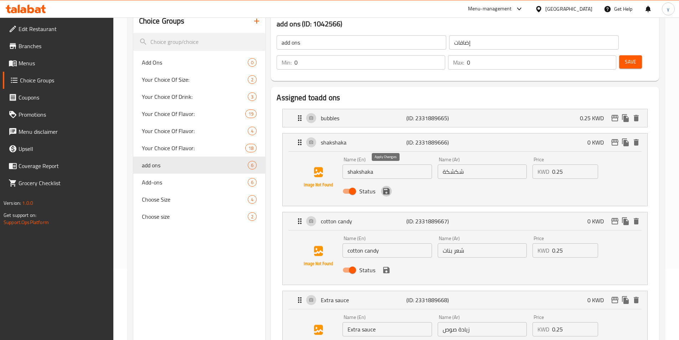
click at [385, 187] on icon "save" at bounding box center [386, 191] width 9 height 9
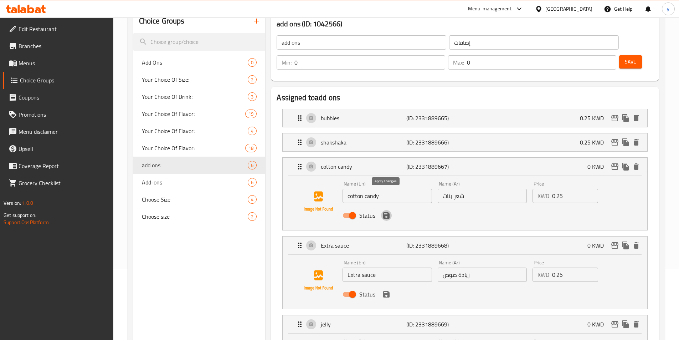
click at [387, 212] on icon "save" at bounding box center [386, 215] width 6 height 6
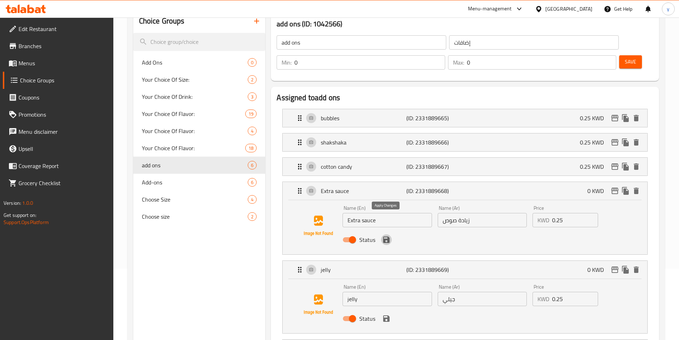
click at [388, 236] on icon "save" at bounding box center [386, 239] width 6 height 6
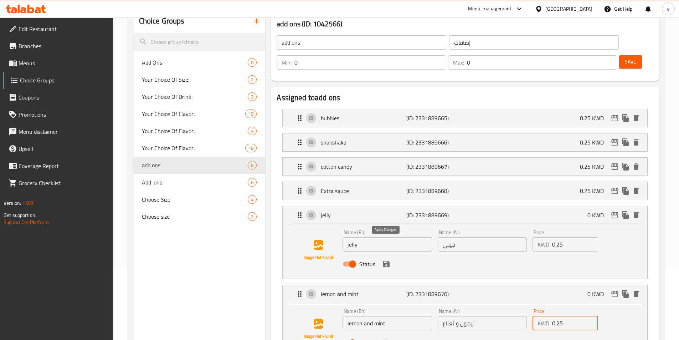
click at [386, 259] on icon "save" at bounding box center [386, 263] width 9 height 9
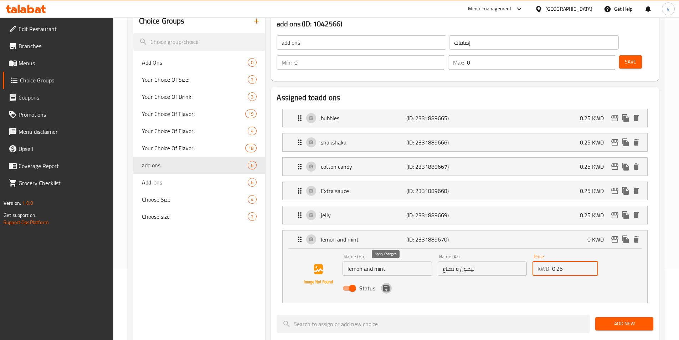
click at [388, 285] on icon "save" at bounding box center [386, 288] width 6 height 6
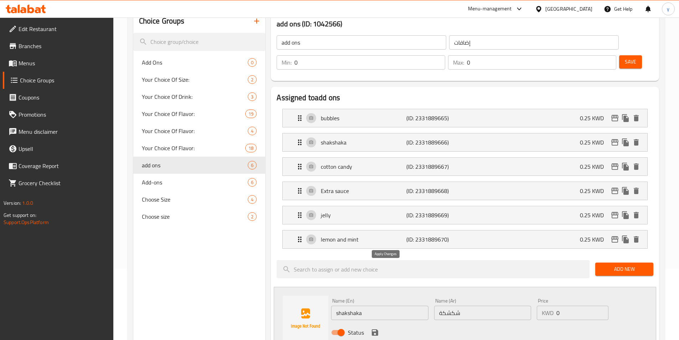
type input "0.25"
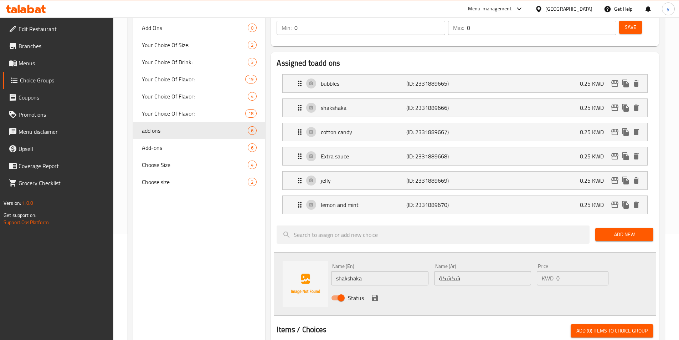
scroll to position [107, 0]
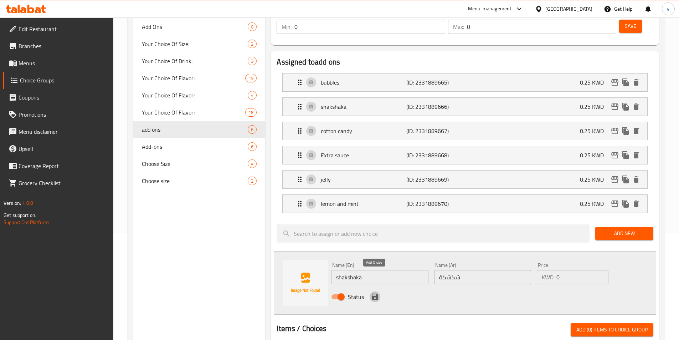
click at [376, 293] on icon "save" at bounding box center [375, 296] width 6 height 6
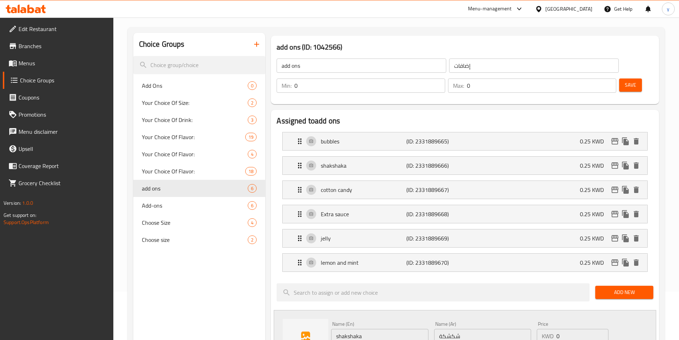
scroll to position [36, 0]
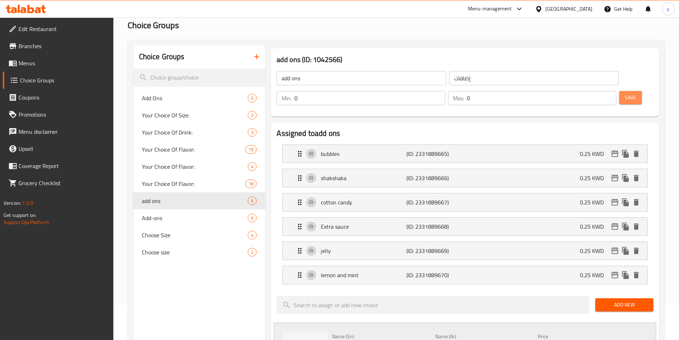
click at [619, 91] on button "Save" at bounding box center [630, 97] width 23 height 13
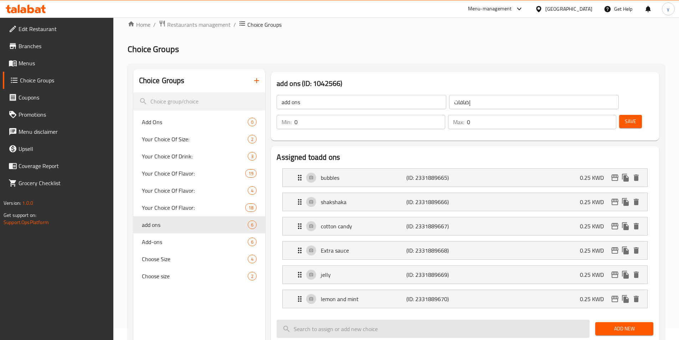
scroll to position [0, 0]
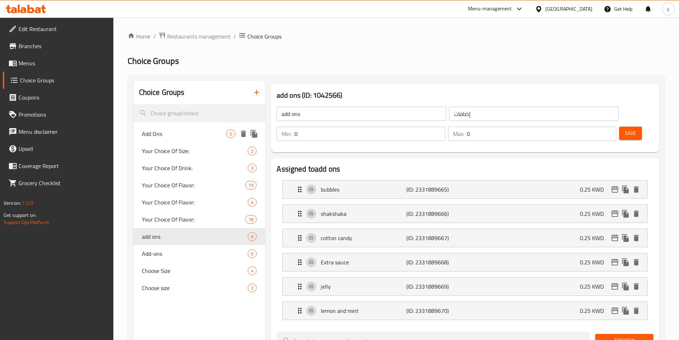
click at [182, 137] on span "Add Ons" at bounding box center [184, 133] width 85 height 9
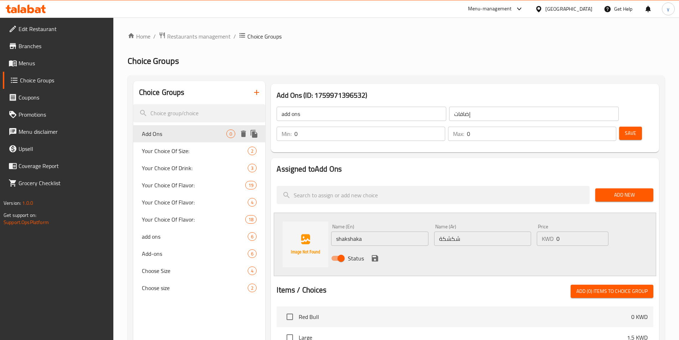
type input "Add Ons"
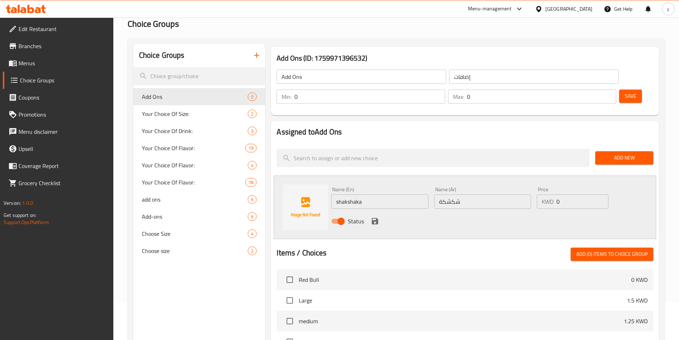
scroll to position [36, 0]
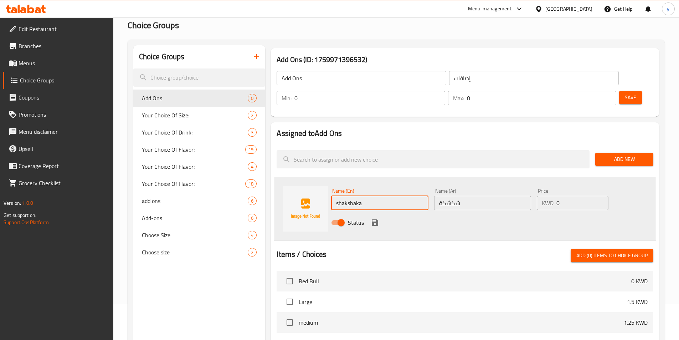
click at [387, 196] on input "shakshaka" at bounding box center [379, 203] width 97 height 14
drag, startPoint x: 386, startPoint y: 182, endPoint x: 332, endPoint y: 181, distance: 54.5
click at [332, 196] on input "shakshaka" at bounding box center [379, 203] width 97 height 14
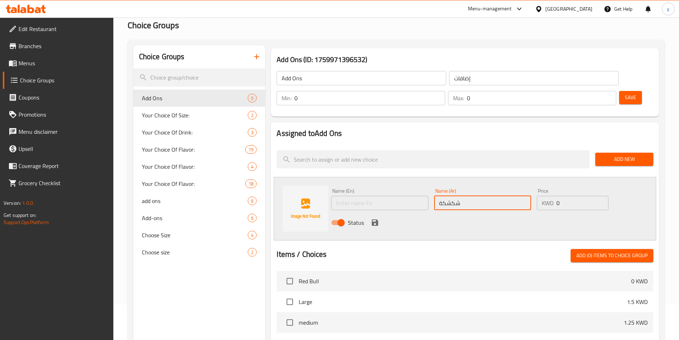
drag, startPoint x: 469, startPoint y: 180, endPoint x: 423, endPoint y: 183, distance: 45.7
click at [423, 185] on div "Name (En) Name (En) Name (Ar) شكشكة Name (Ar) Price KWD 0 Price Status" at bounding box center [482, 208] width 309 height 47
click at [495, 196] on input "text" at bounding box center [482, 203] width 97 height 14
paste input "بابلز"
type input "بابلز"
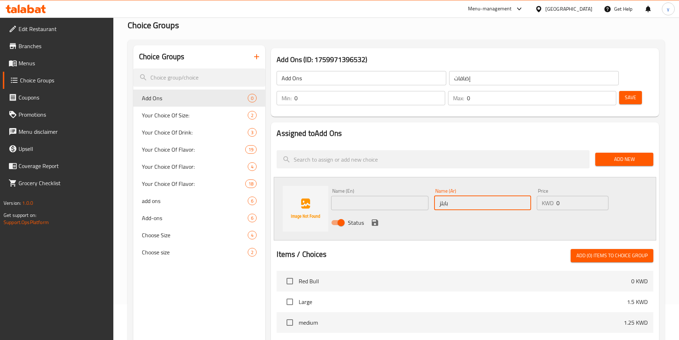
click at [567, 196] on input "0" at bounding box center [582, 203] width 52 height 14
type input "0.25"
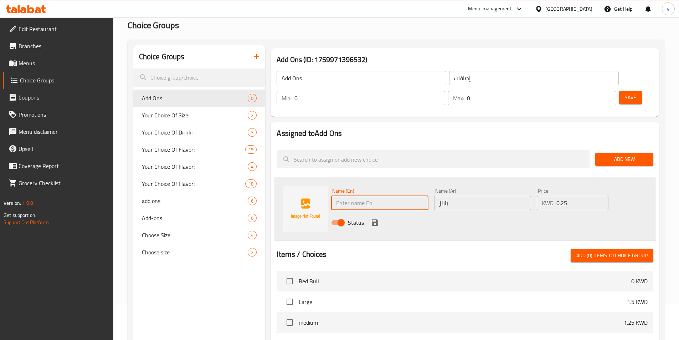
click at [362, 196] on input "text" at bounding box center [379, 203] width 97 height 14
type input "bubbles"
click at [373, 218] on icon "save" at bounding box center [375, 222] width 9 height 9
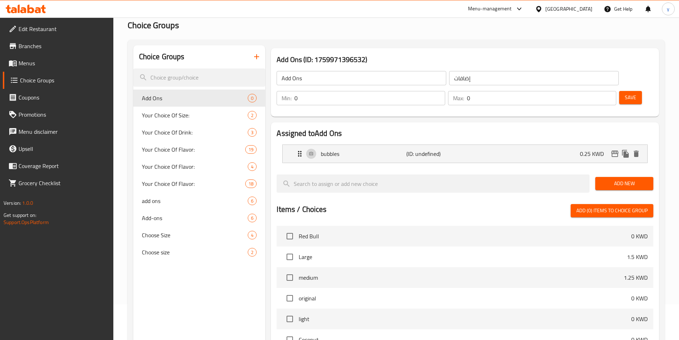
click at [631, 179] on span "Add New" at bounding box center [624, 183] width 47 height 9
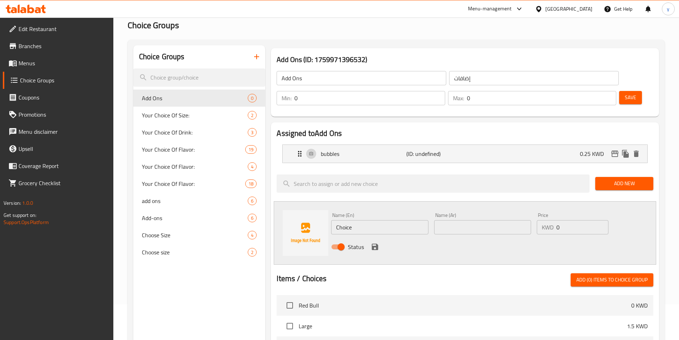
drag, startPoint x: 445, startPoint y: 207, endPoint x: 416, endPoint y: 212, distance: 30.0
click at [445, 220] on input "text" at bounding box center [482, 227] width 97 height 14
paste input "شكشكة"
type input "شكشكة"
drag, startPoint x: 397, startPoint y: 213, endPoint x: 336, endPoint y: 213, distance: 61.7
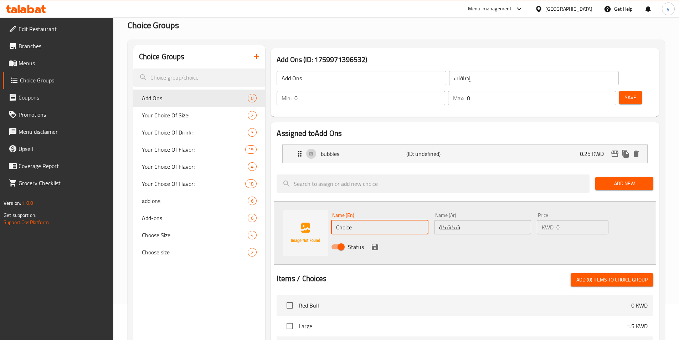
click at [336, 220] on input "Choice" at bounding box center [379, 227] width 97 height 14
type input "shakshaka"
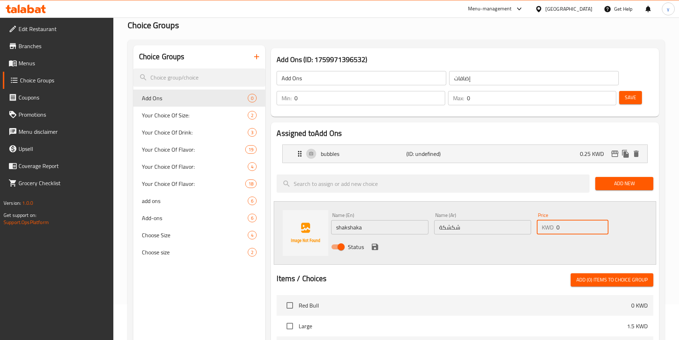
click at [573, 220] on input "0" at bounding box center [582, 227] width 52 height 14
type input "0.25"
click at [379, 241] on button "save" at bounding box center [375, 246] width 11 height 11
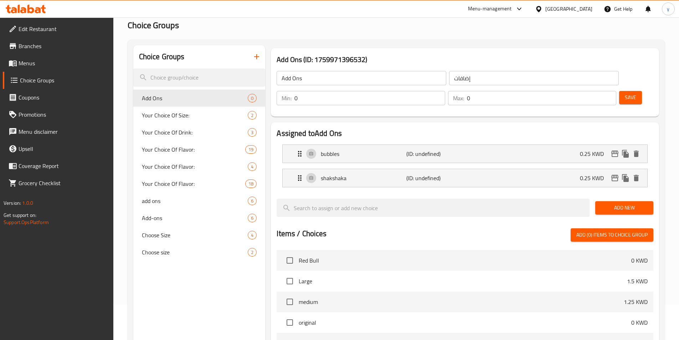
click at [611, 203] on span "Add New" at bounding box center [624, 207] width 47 height 9
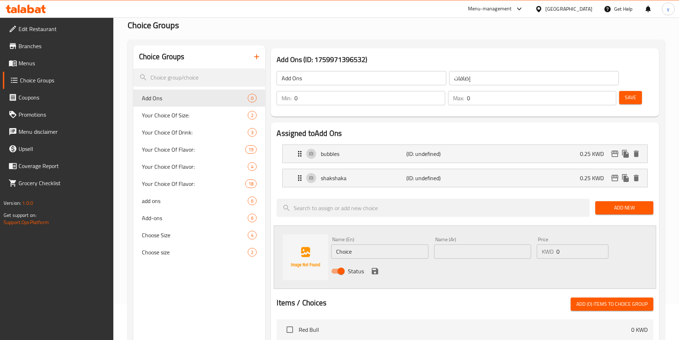
drag, startPoint x: 459, startPoint y: 223, endPoint x: 457, endPoint y: 230, distance: 7.1
click at [459, 237] on div "Name (Ar) Name (Ar)" at bounding box center [482, 248] width 97 height 22
click at [457, 244] on input "text" at bounding box center [482, 251] width 97 height 14
paste input "شعر بنات"
type input "شعر بنات"
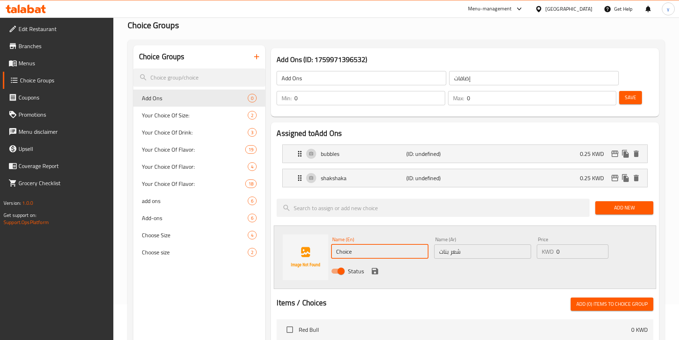
drag, startPoint x: 396, startPoint y: 233, endPoint x: 331, endPoint y: 235, distance: 64.2
click at [331, 244] on input "Choice" at bounding box center [379, 251] width 97 height 14
type input "cotton candy"
click at [572, 244] on input "0" at bounding box center [582, 251] width 52 height 14
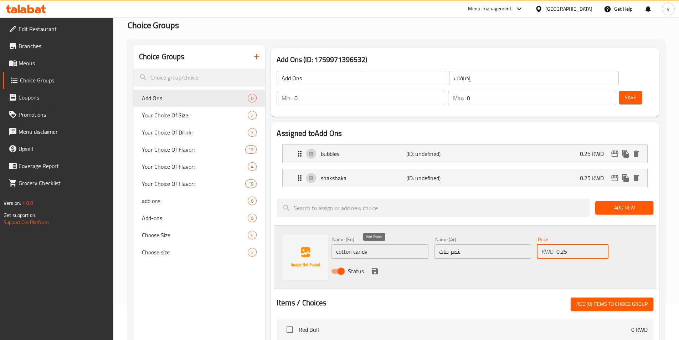
type input "0.25"
click at [376, 268] on icon "save" at bounding box center [375, 271] width 6 height 6
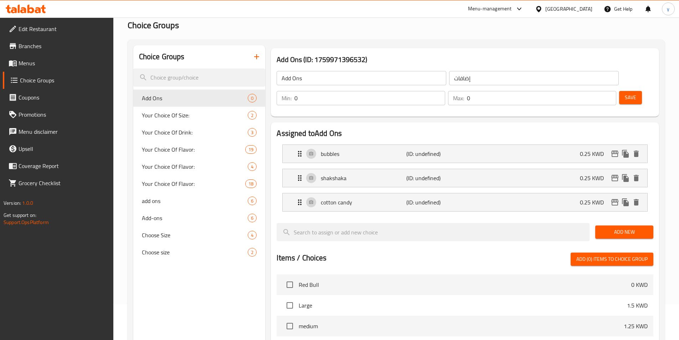
click at [623, 227] on span "Add New" at bounding box center [624, 231] width 47 height 9
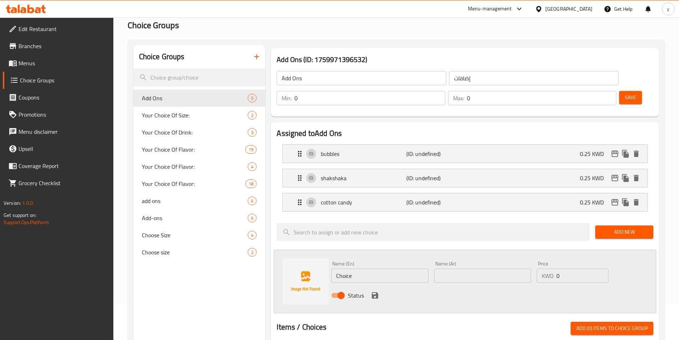
click at [462, 268] on input "text" at bounding box center [482, 275] width 97 height 14
drag, startPoint x: 479, startPoint y: 259, endPoint x: 411, endPoint y: 260, distance: 67.4
click at [479, 268] on input "text" at bounding box center [482, 275] width 97 height 14
paste input "زيادة صوص"
type input "زيادة صوص"
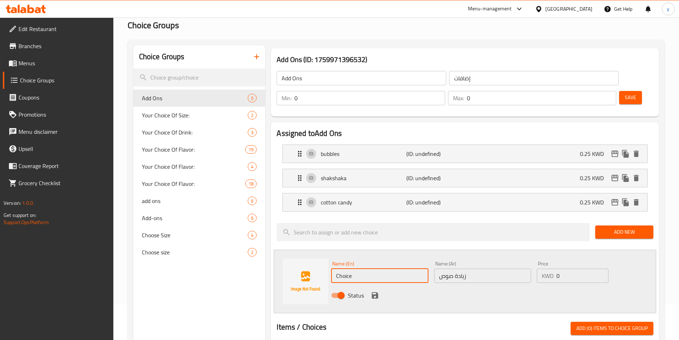
drag, startPoint x: 360, startPoint y: 258, endPoint x: 334, endPoint y: 257, distance: 25.7
click at [334, 268] on input "Choice" at bounding box center [379, 275] width 97 height 14
type input "extra sauce"
click at [568, 268] on input "0" at bounding box center [582, 275] width 52 height 14
type input "0.25"
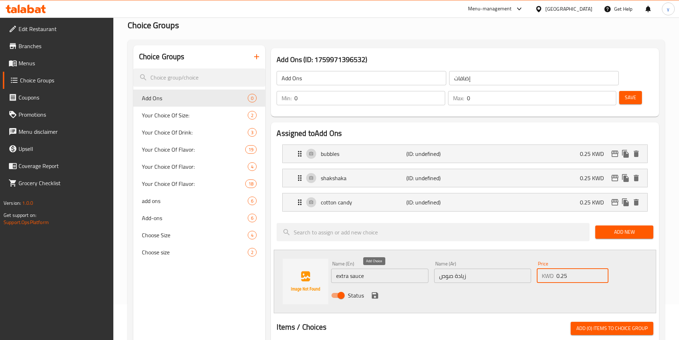
click at [378, 291] on icon "save" at bounding box center [375, 295] width 9 height 9
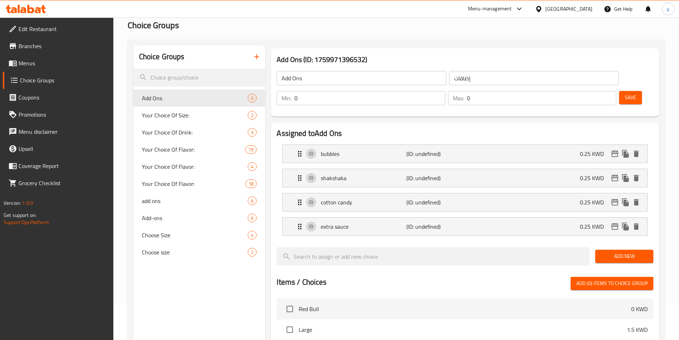
click at [610, 252] on span "Add New" at bounding box center [624, 256] width 47 height 9
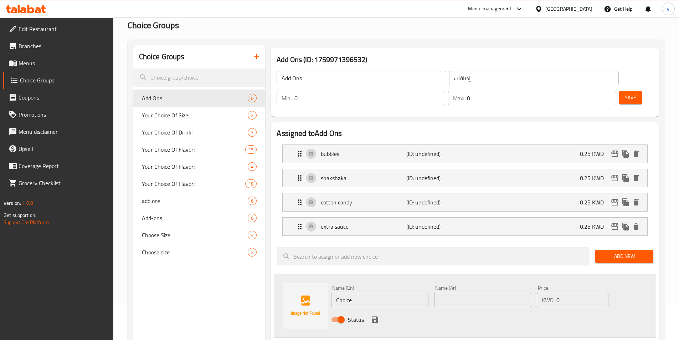
click at [466, 293] on input "text" at bounding box center [482, 300] width 97 height 14
paste input "حلاو"
drag, startPoint x: 380, startPoint y: 285, endPoint x: 334, endPoint y: 284, distance: 45.3
click at [334, 293] on input "Choice" at bounding box center [379, 300] width 97 height 14
click at [457, 293] on input "حلاو" at bounding box center [482, 300] width 97 height 14
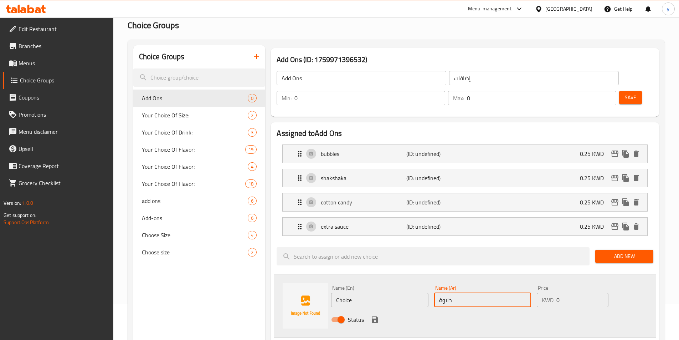
type input "حلاوة"
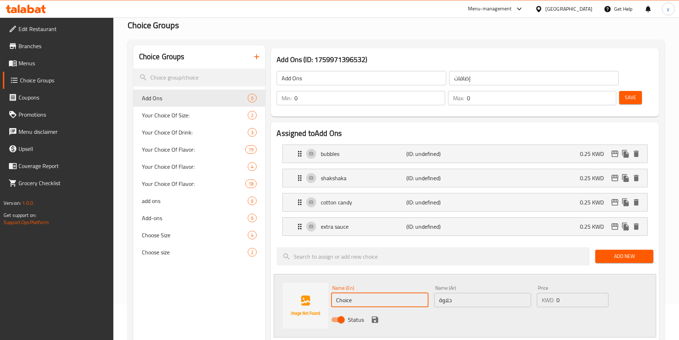
drag, startPoint x: 363, startPoint y: 283, endPoint x: 334, endPoint y: 283, distance: 29.9
click at [334, 293] on input "Choice" at bounding box center [379, 300] width 97 height 14
type input "sweet"
click at [376, 315] on icon "save" at bounding box center [375, 319] width 9 height 9
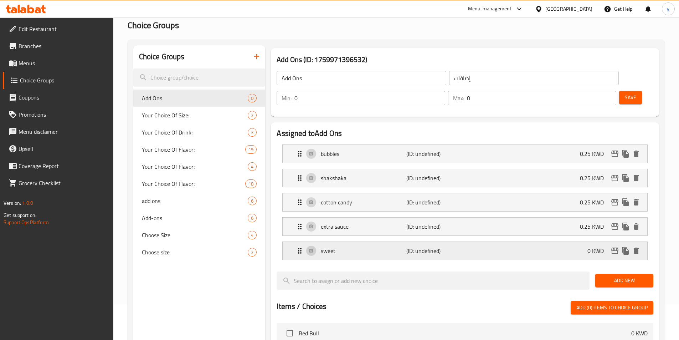
click at [572, 242] on div "sweet (ID: undefined) 0 KWD" at bounding box center [466, 251] width 343 height 18
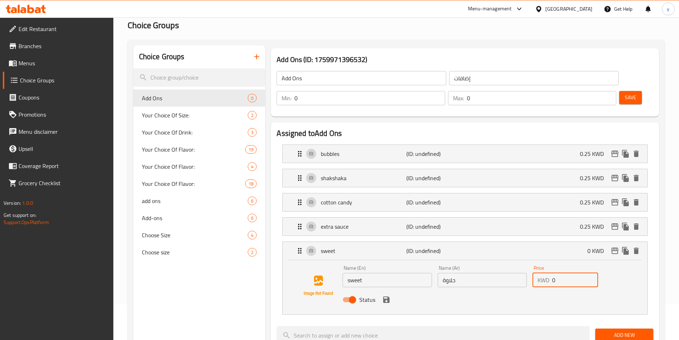
click at [573, 273] on input "0" at bounding box center [575, 280] width 46 height 14
click at [390, 295] on icon "save" at bounding box center [386, 299] width 9 height 9
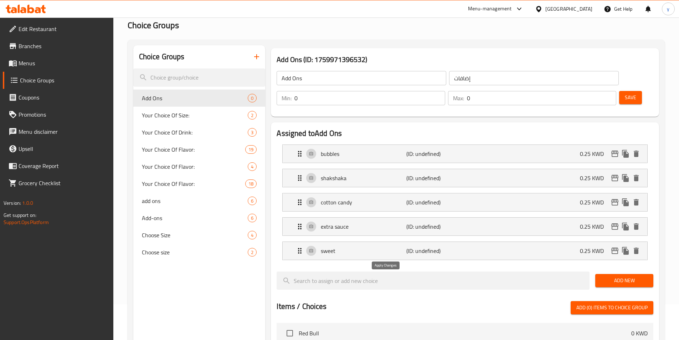
type input "0.25"
click at [634, 276] on span "Add New" at bounding box center [624, 280] width 47 height 9
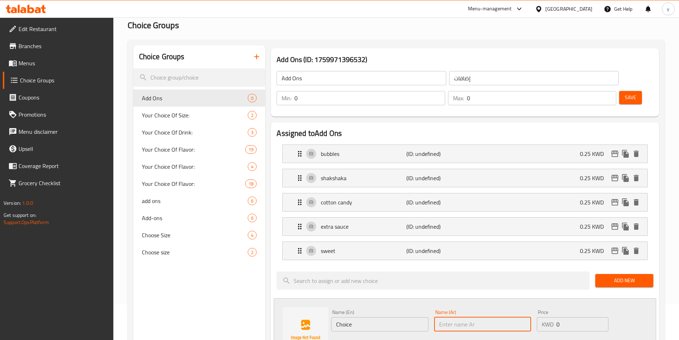
click at [466, 317] on input "text" at bounding box center [482, 324] width 97 height 14
paste input "ليمون نعناع"
type input "ليمون نعناع"
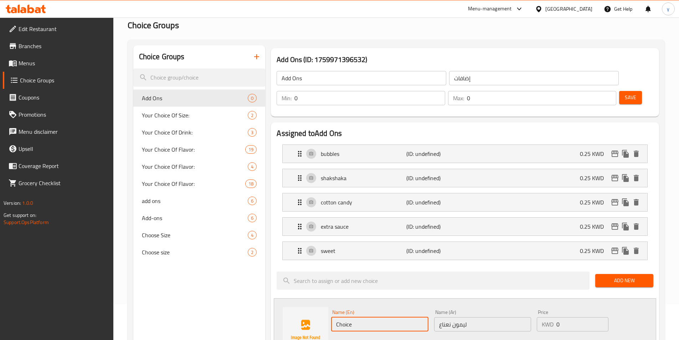
drag, startPoint x: 356, startPoint y: 300, endPoint x: 332, endPoint y: 304, distance: 24.3
click at [332, 317] on input "Choice" at bounding box center [379, 324] width 97 height 14
type input "lemon mint"
click at [570, 317] on input "0" at bounding box center [582, 324] width 52 height 14
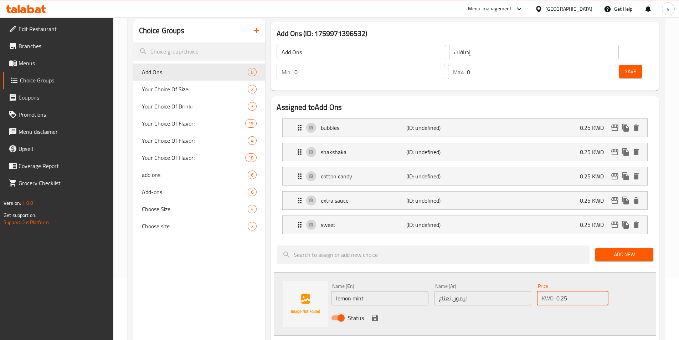
scroll to position [107, 0]
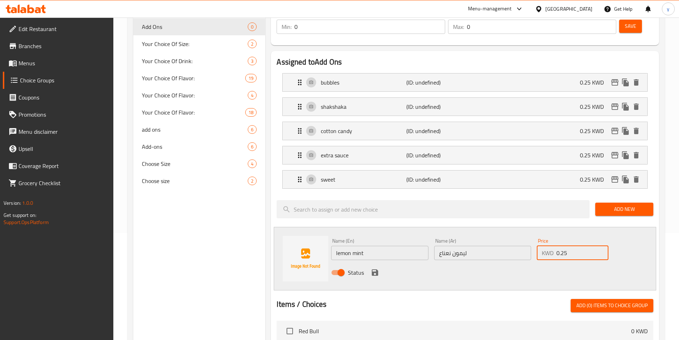
type input "0.25"
click at [378, 268] on icon "save" at bounding box center [375, 272] width 9 height 9
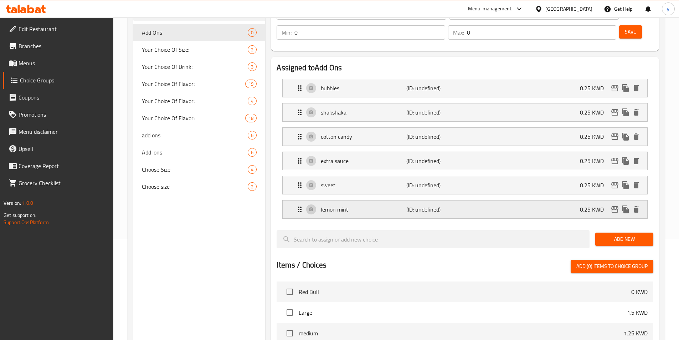
scroll to position [0, 0]
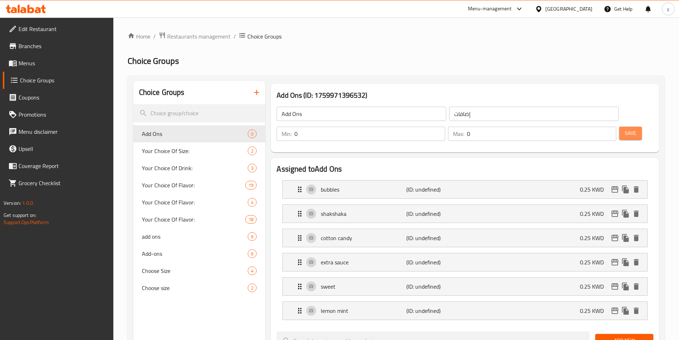
click at [619, 127] on button "Save" at bounding box center [630, 133] width 23 height 13
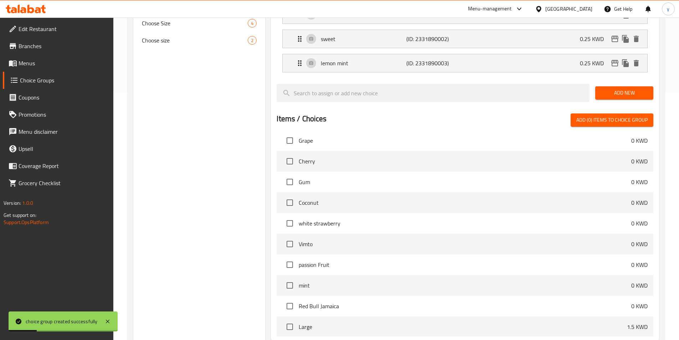
scroll to position [302, 0]
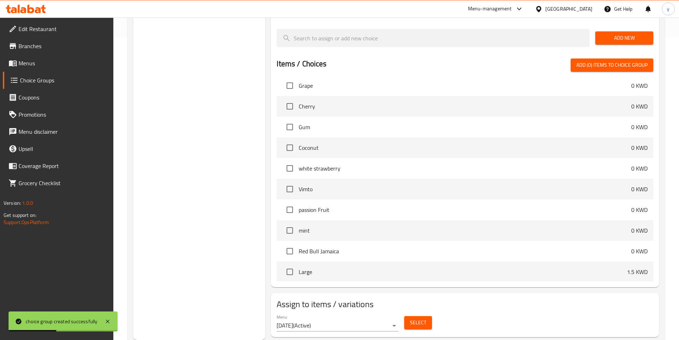
click at [411, 318] on span "Select" at bounding box center [418, 322] width 16 height 9
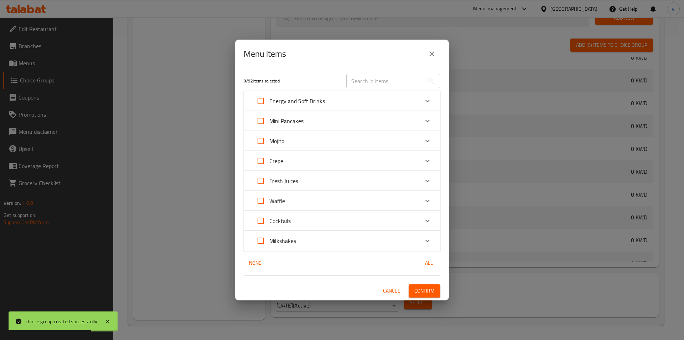
click at [261, 138] on input "Expand" at bounding box center [260, 140] width 17 height 17
checkbox input "true"
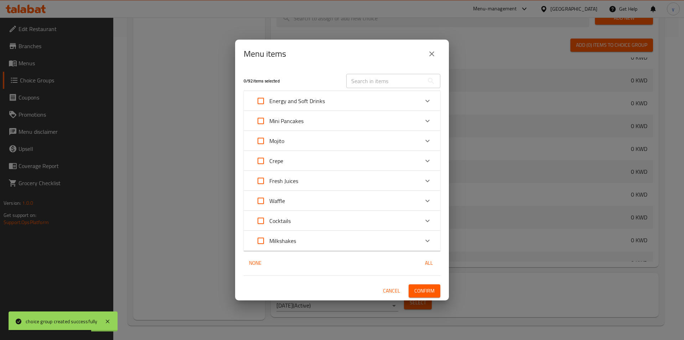
checkbox input "true"
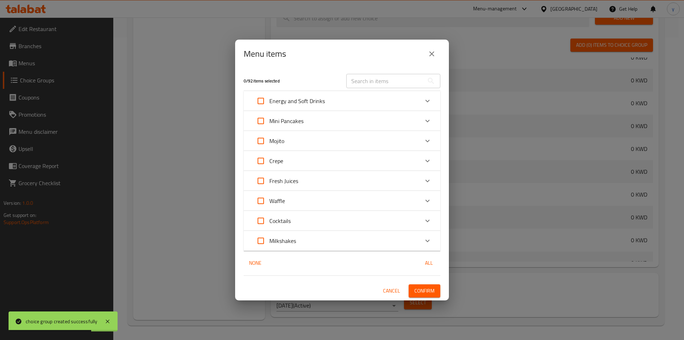
checkbox input "true"
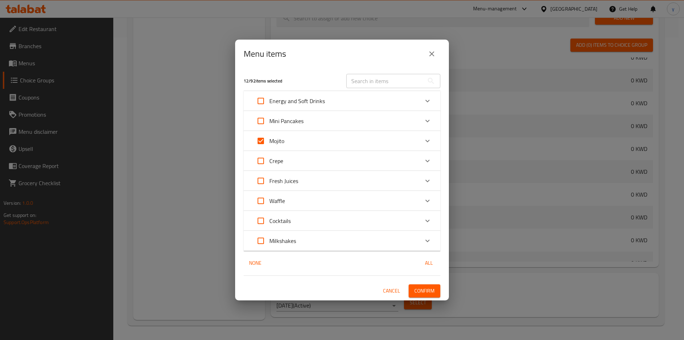
click at [422, 286] on span "Confirm" at bounding box center [424, 290] width 20 height 9
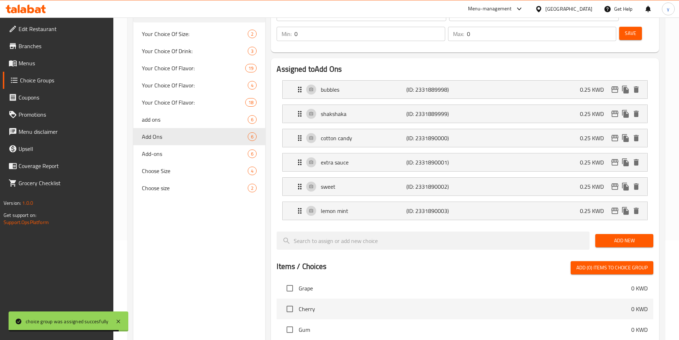
scroll to position [17, 0]
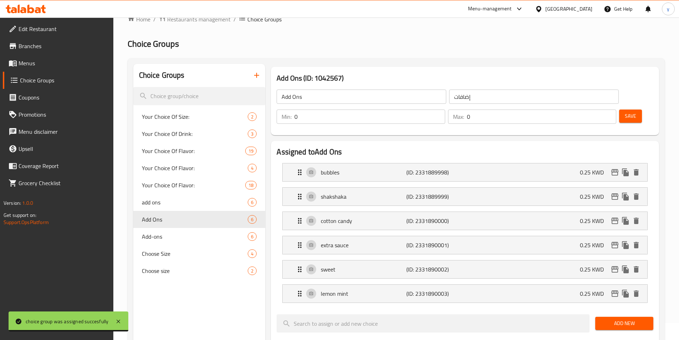
click at [258, 75] on icon "button" at bounding box center [256, 75] width 5 height 5
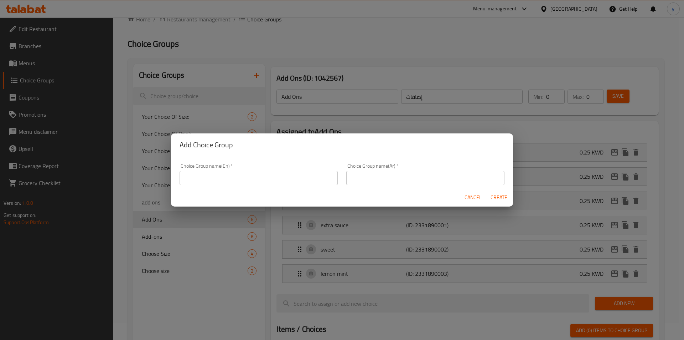
click at [259, 181] on input "text" at bounding box center [259, 178] width 158 height 14
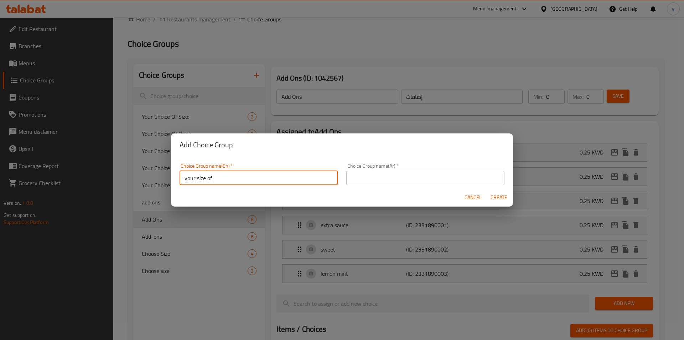
type input "your size of"
click at [373, 175] on input "text" at bounding box center [425, 178] width 158 height 14
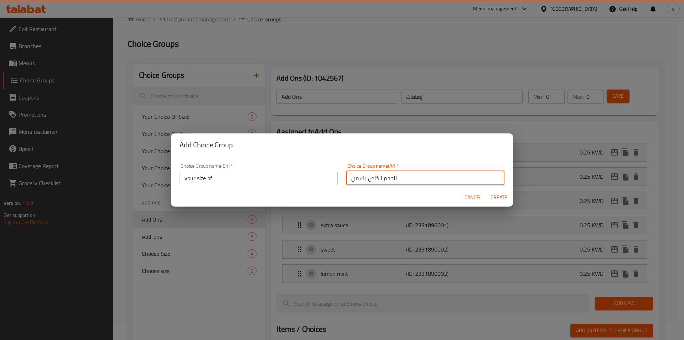
type input "الحجم الخاص بك من"
click at [501, 198] on span "Create" at bounding box center [498, 197] width 17 height 9
type input "your size of"
type input "الحجم الخاص بك من"
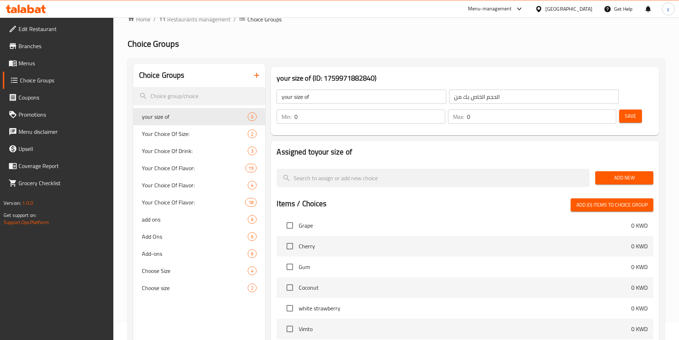
click at [625, 173] on span "Add New" at bounding box center [624, 177] width 47 height 9
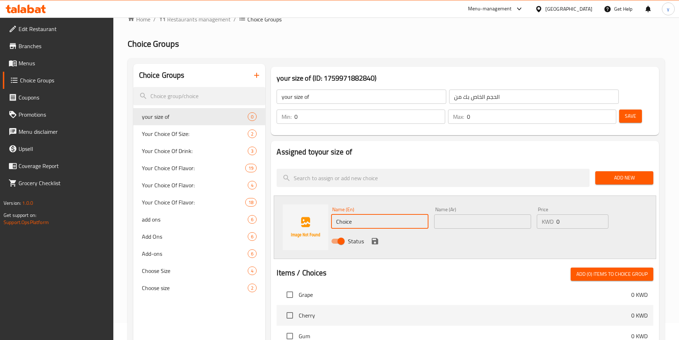
drag, startPoint x: 388, startPoint y: 202, endPoint x: 332, endPoint y: 205, distance: 56.4
click at [332, 214] on input "Choice" at bounding box center [379, 221] width 97 height 14
type input "large"
click at [450, 214] on input "text" at bounding box center [482, 221] width 97 height 14
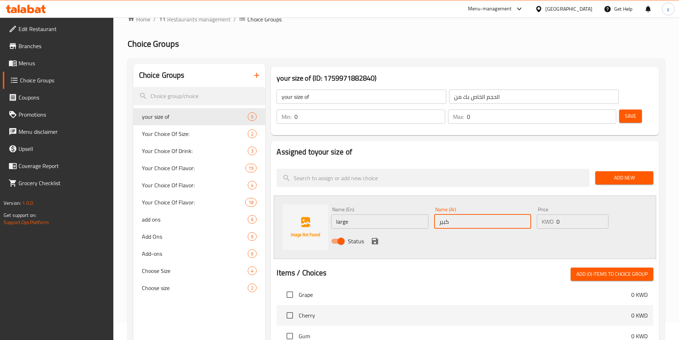
type input "كبير"
click at [578, 214] on input "0" at bounding box center [582, 221] width 52 height 14
type input "1.5"
click at [373, 238] on icon "save" at bounding box center [375, 241] width 6 height 6
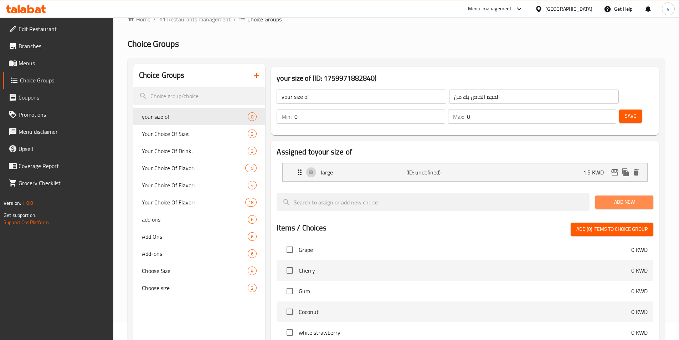
click at [602, 197] on span "Add New" at bounding box center [624, 201] width 47 height 9
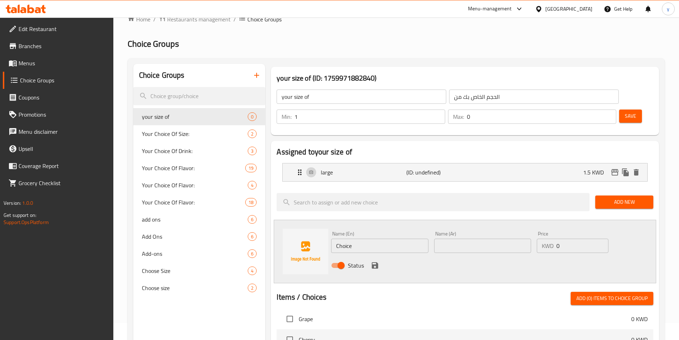
type input "1"
click at [445, 109] on input "1" at bounding box center [369, 116] width 150 height 14
type input "1"
click at [596, 109] on input "1" at bounding box center [541, 116] width 149 height 14
drag, startPoint x: 407, startPoint y: 222, endPoint x: 335, endPoint y: 223, distance: 72.7
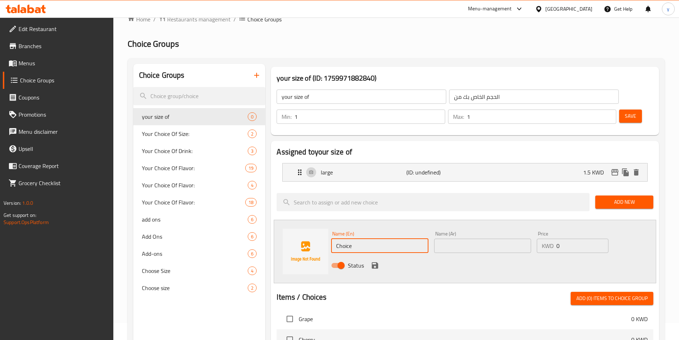
click at [335, 238] on input "Choice" at bounding box center [379, 245] width 97 height 14
type input "medium"
click at [463, 238] on input "text" at bounding box center [482, 245] width 97 height 14
type input "وسط"
click at [576, 238] on input "0" at bounding box center [582, 245] width 52 height 14
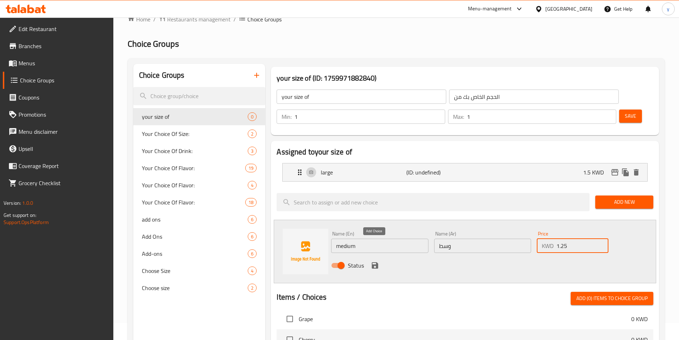
type input "1.25"
click at [373, 262] on icon "save" at bounding box center [375, 265] width 6 height 6
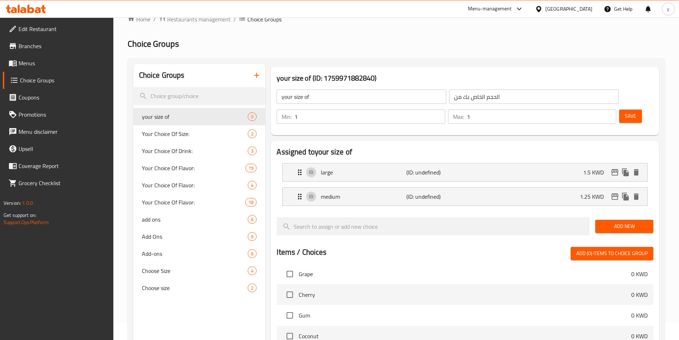
click at [625, 112] on span "Save" at bounding box center [630, 116] width 11 height 9
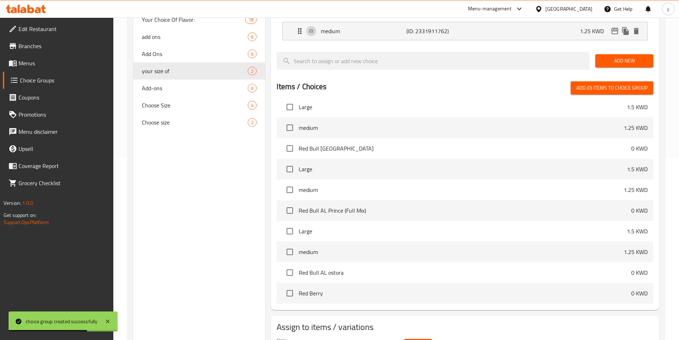
scroll to position [205, 0]
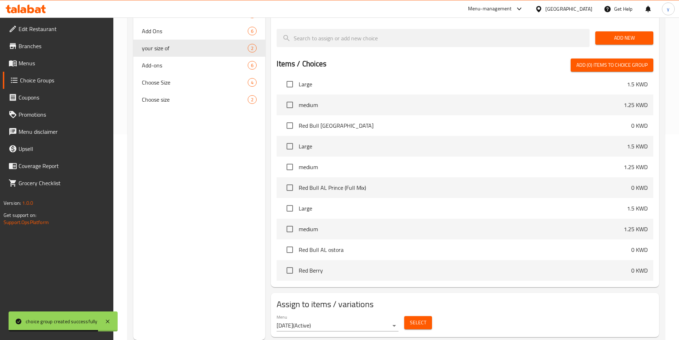
click at [422, 318] on span "Select" at bounding box center [418, 322] width 16 height 9
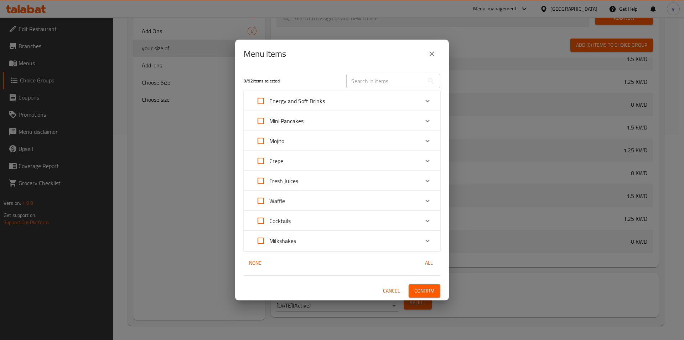
click at [265, 139] on input "Expand" at bounding box center [260, 140] width 17 height 17
checkbox input "true"
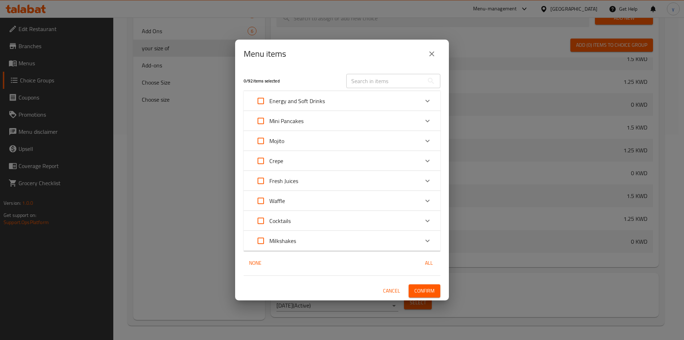
checkbox input "true"
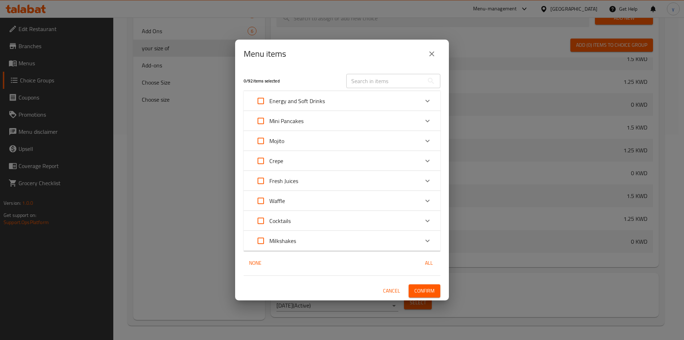
checkbox input "true"
click at [428, 286] on span "Confirm" at bounding box center [424, 290] width 20 height 9
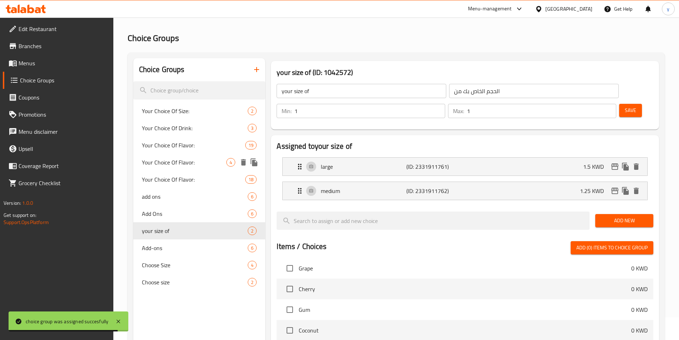
scroll to position [36, 0]
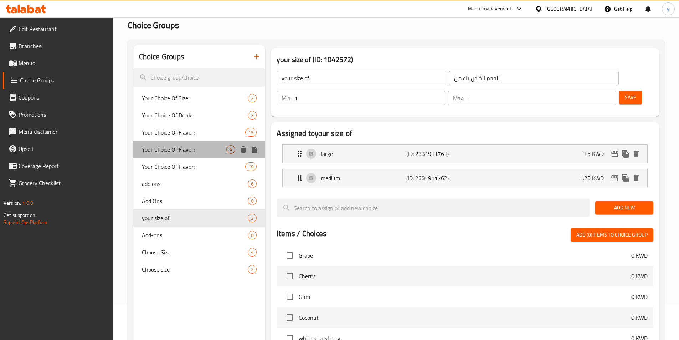
click at [188, 151] on span "Your Choice Of Flavor:" at bounding box center [184, 149] width 85 height 9
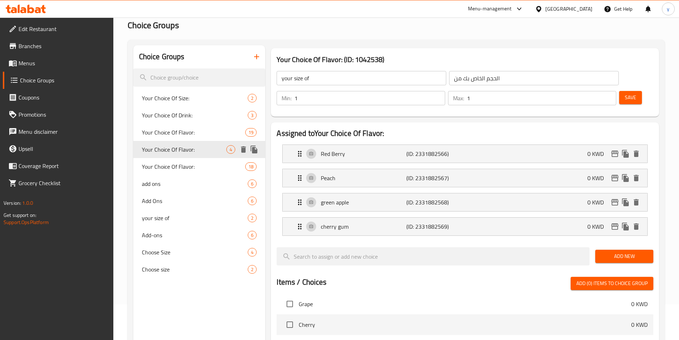
type input "Your Choice Of Flavor:"
type input "إختيارك من النكهة:"
click at [380, 145] on div "Red Berry (ID: 2331882566) 0 KWD" at bounding box center [466, 154] width 343 height 18
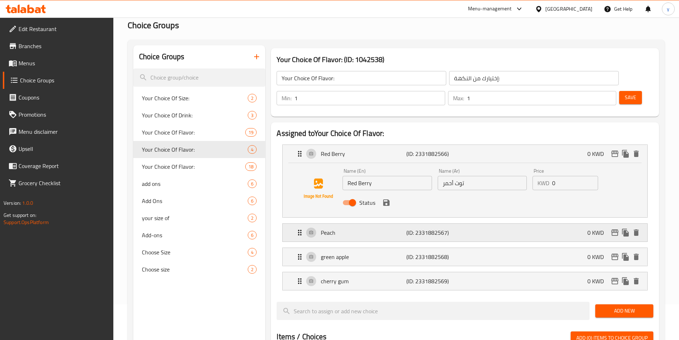
click at [379, 228] on p "Peach" at bounding box center [363, 232] width 85 height 9
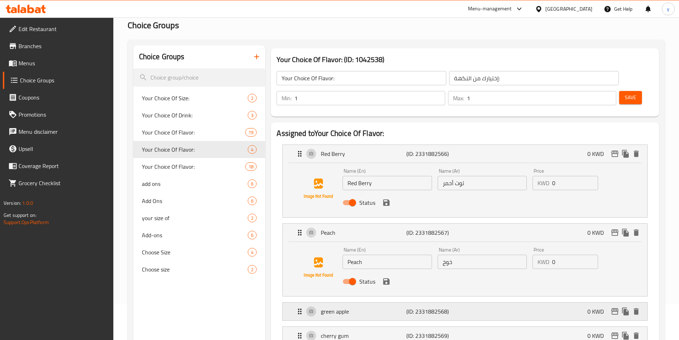
click at [383, 307] on p "green apple" at bounding box center [363, 311] width 85 height 9
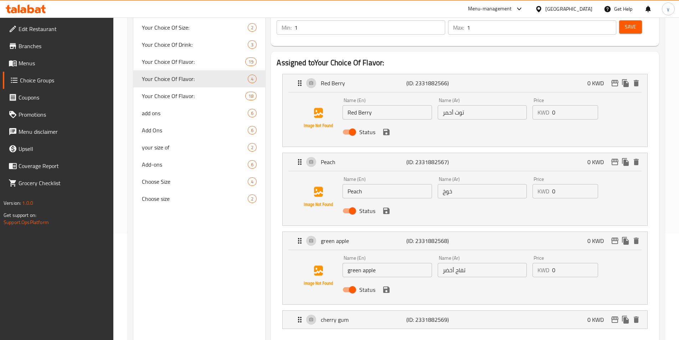
scroll to position [107, 0]
click at [376, 314] on p "cherry gum" at bounding box center [363, 318] width 85 height 9
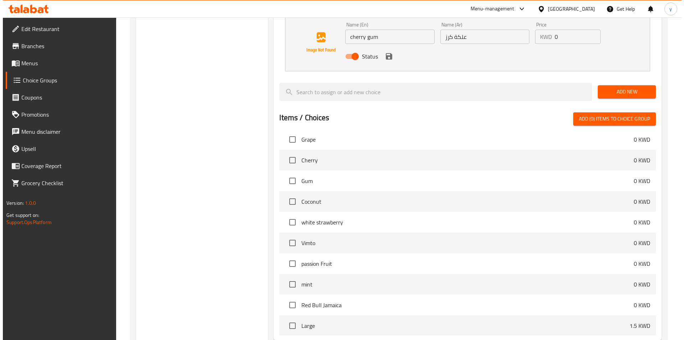
scroll to position [472, 0]
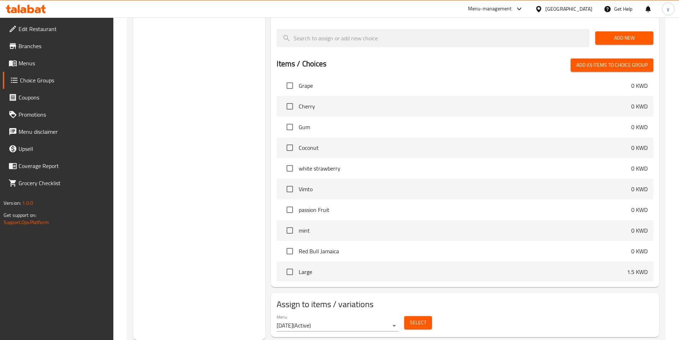
click at [414, 318] on span "Select" at bounding box center [418, 322] width 16 height 9
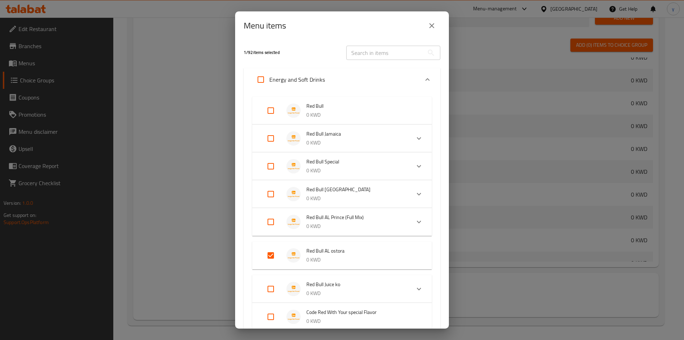
click at [419, 75] on div "Expand" at bounding box center [427, 79] width 17 height 17
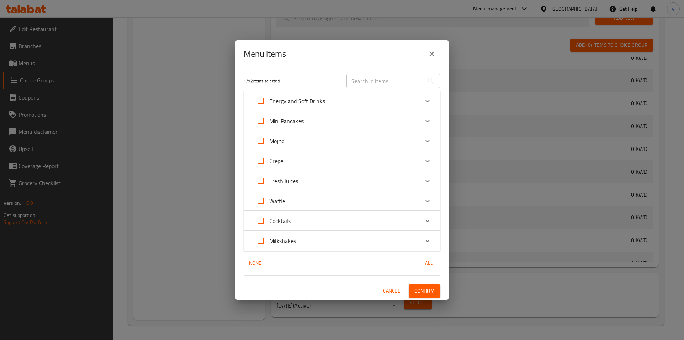
click at [404, 137] on div "Mojito" at bounding box center [335, 140] width 167 height 17
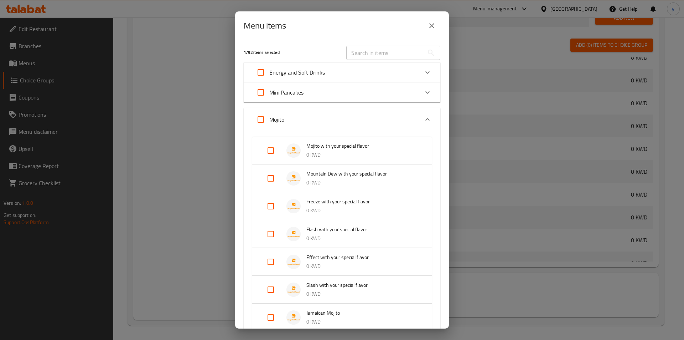
click at [272, 148] on input "Expand" at bounding box center [270, 150] width 17 height 17
checkbox input "true"
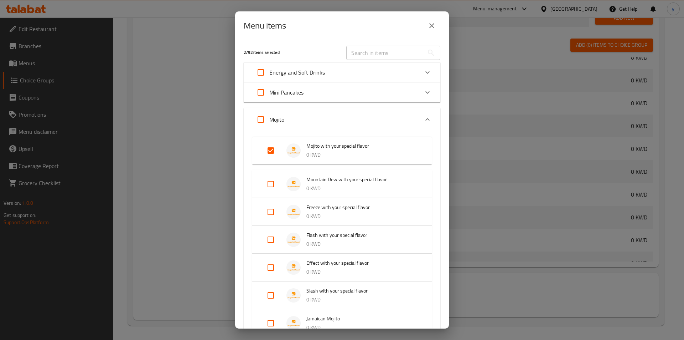
click at [268, 182] on input "Expand" at bounding box center [270, 183] width 17 height 17
checkbox input "true"
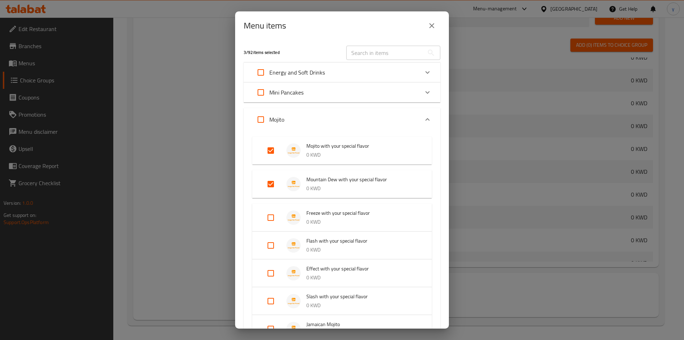
click at [271, 216] on input "Expand" at bounding box center [270, 217] width 17 height 17
checkbox input "true"
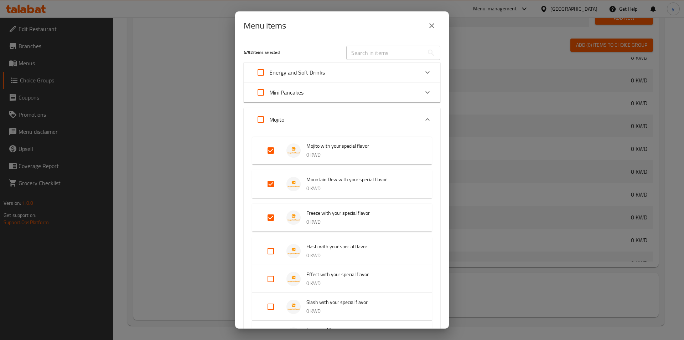
click at [267, 247] on input "Expand" at bounding box center [270, 250] width 17 height 17
checkbox input "true"
click at [267, 280] on input "Expand" at bounding box center [270, 284] width 17 height 17
checkbox input "true"
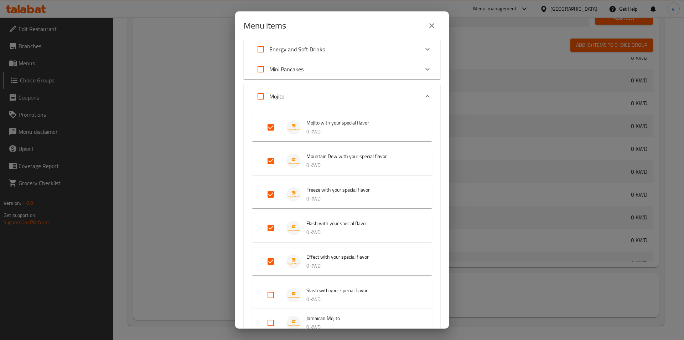
scroll to position [36, 0]
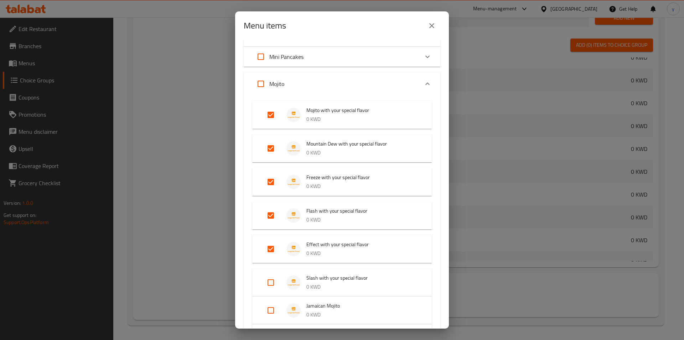
click at [275, 279] on input "Expand" at bounding box center [270, 282] width 17 height 17
checkbox input "true"
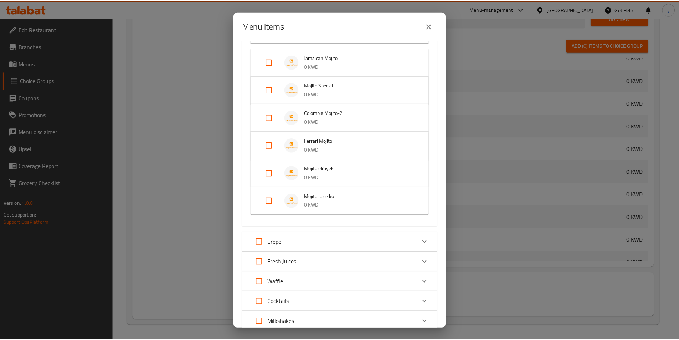
scroll to position [342, 0]
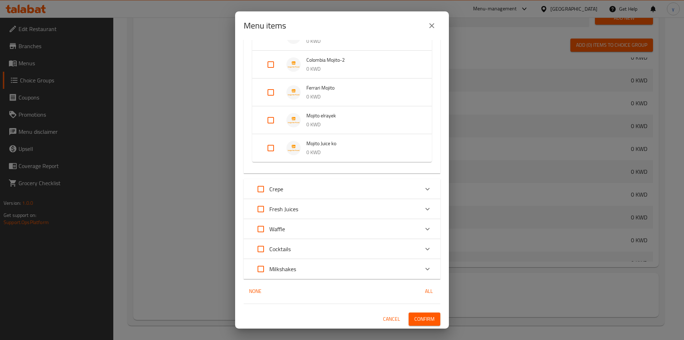
click at [421, 316] on span "Confirm" at bounding box center [424, 318] width 20 height 9
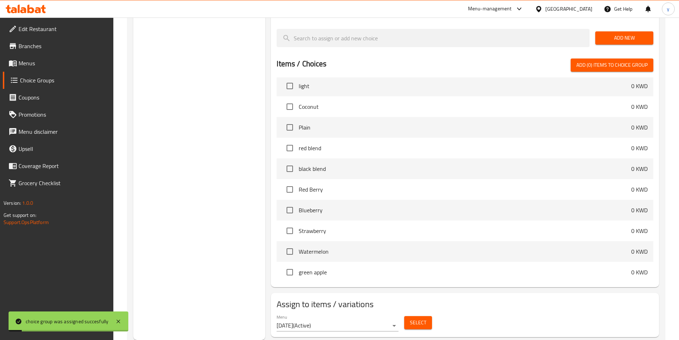
scroll to position [36, 0]
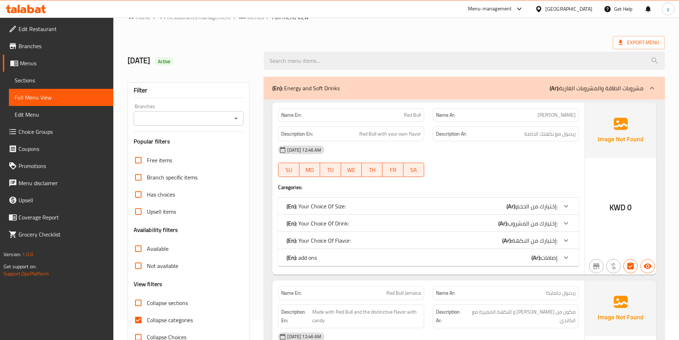
scroll to position [71, 0]
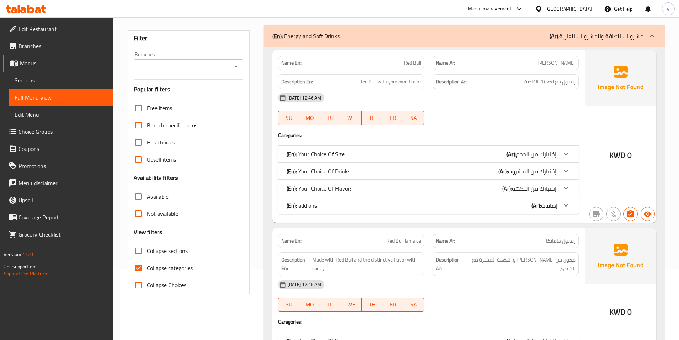
click at [141, 264] on input "Collapse categories" at bounding box center [138, 267] width 17 height 17
checkbox input "false"
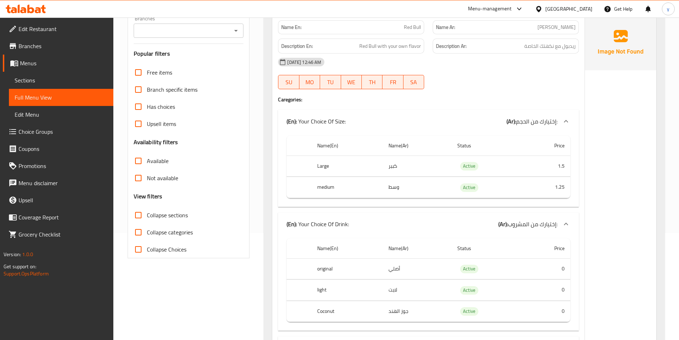
scroll to position [0, 0]
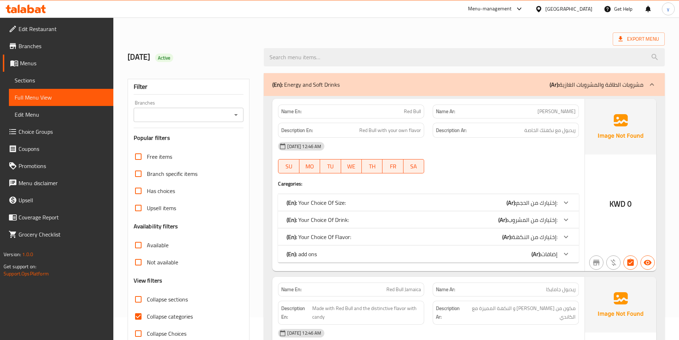
scroll to position [36, 0]
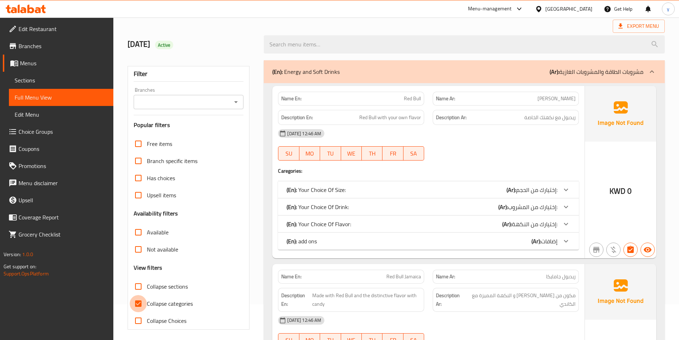
click at [138, 304] on input "Collapse categories" at bounding box center [138, 303] width 17 height 17
checkbox input "false"
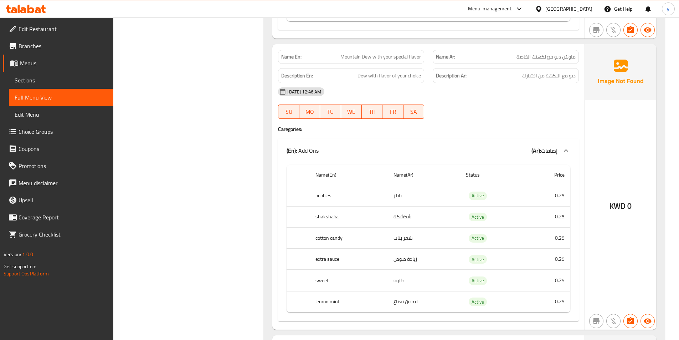
scroll to position [5524, 0]
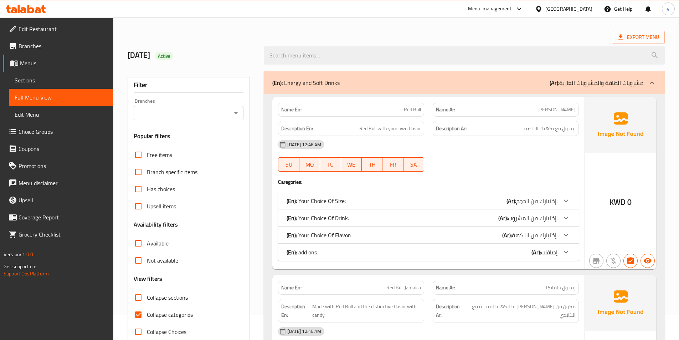
scroll to position [36, 0]
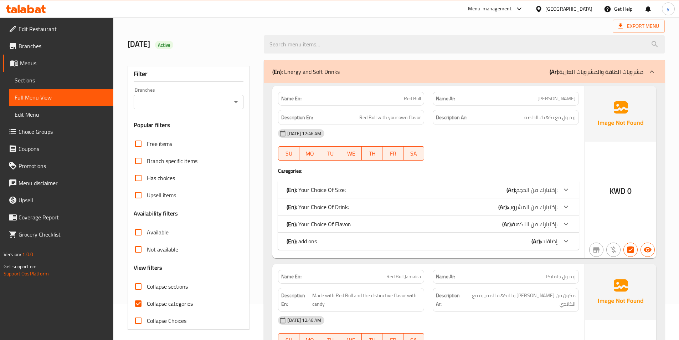
click at [141, 306] on input "Collapse categories" at bounding box center [138, 303] width 17 height 17
checkbox input "false"
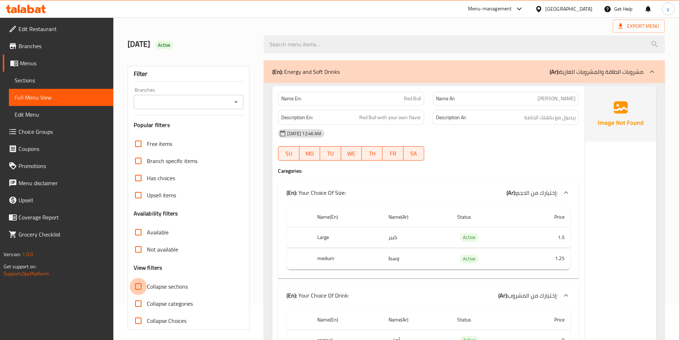
click at [143, 285] on input "Collapse sections" at bounding box center [138, 286] width 17 height 17
checkbox input "true"
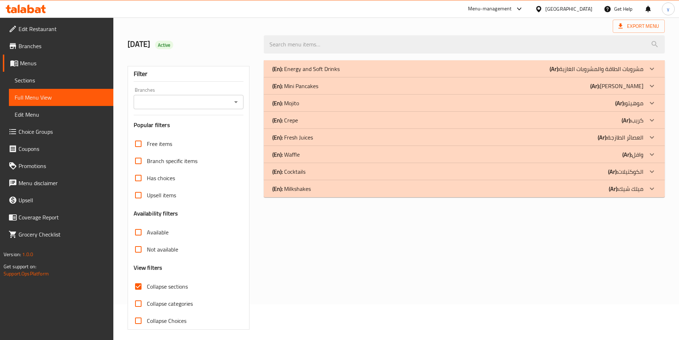
click at [650, 103] on icon at bounding box center [652, 103] width 9 height 9
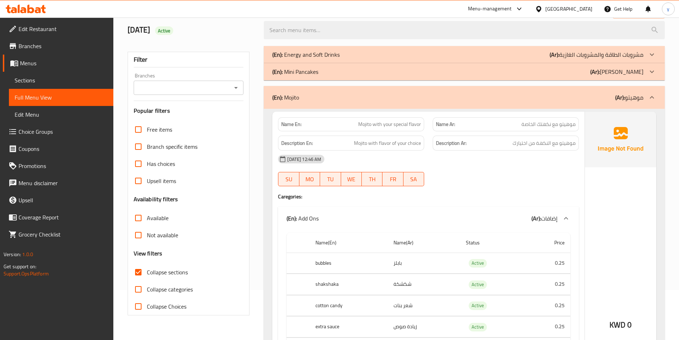
scroll to position [0, 0]
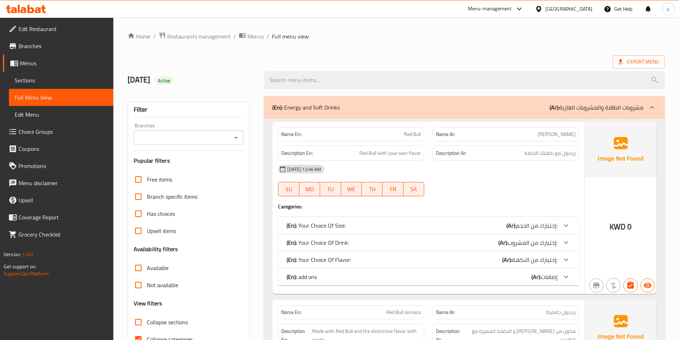
scroll to position [107, 0]
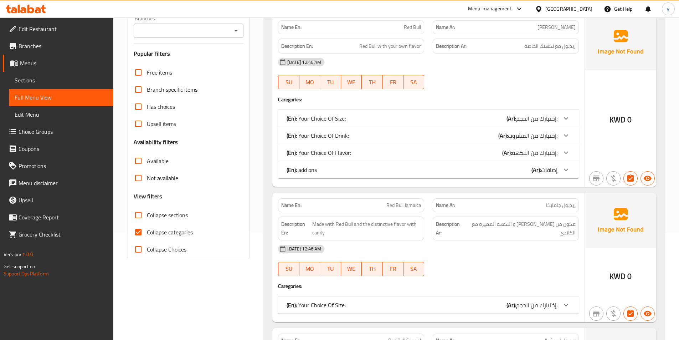
click at [141, 232] on input "Collapse categories" at bounding box center [138, 231] width 17 height 17
checkbox input "false"
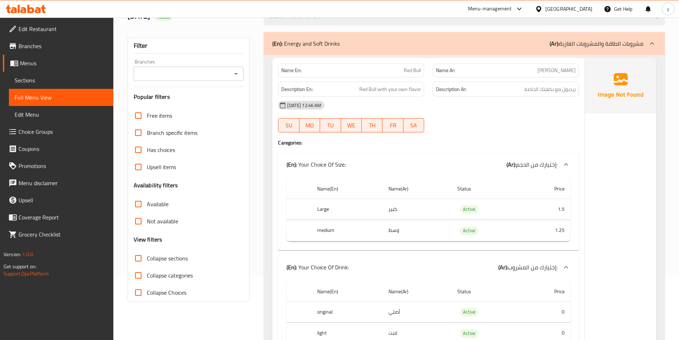
scroll to position [71, 0]
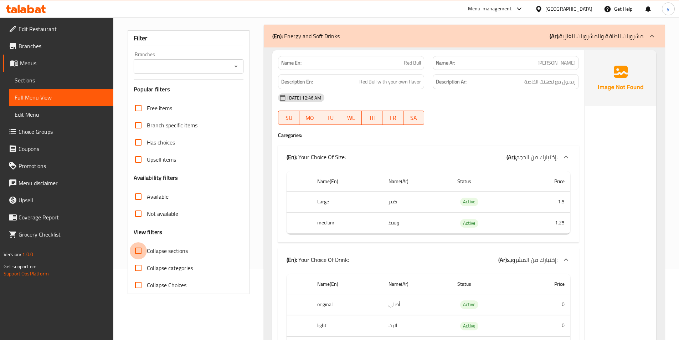
click at [143, 252] on input "Collapse sections" at bounding box center [138, 250] width 17 height 17
checkbox input "true"
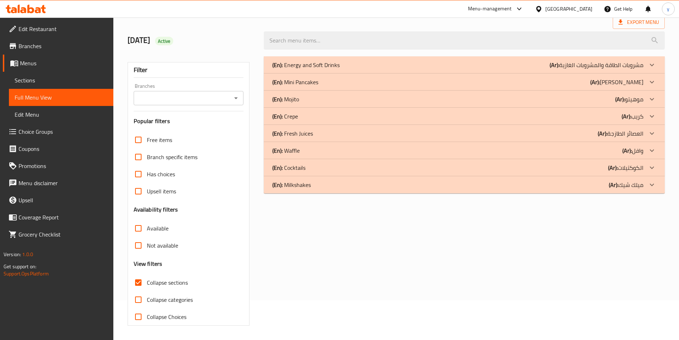
scroll to position [40, 0]
click at [623, 98] on b "(Ar):" at bounding box center [620, 99] width 10 height 11
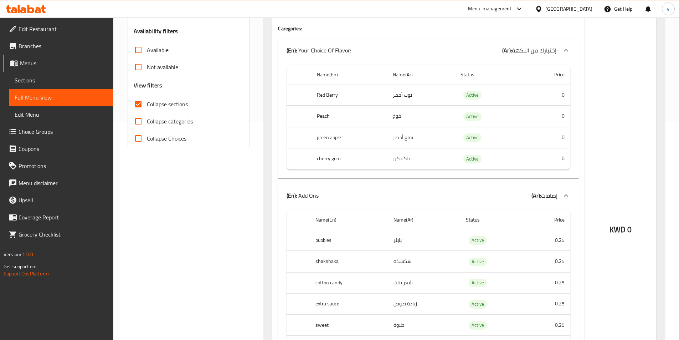
scroll to position [111, 0]
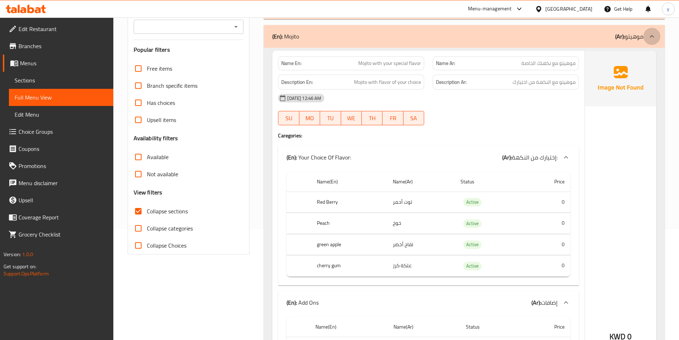
click at [645, 38] on div at bounding box center [651, 36] width 17 height 17
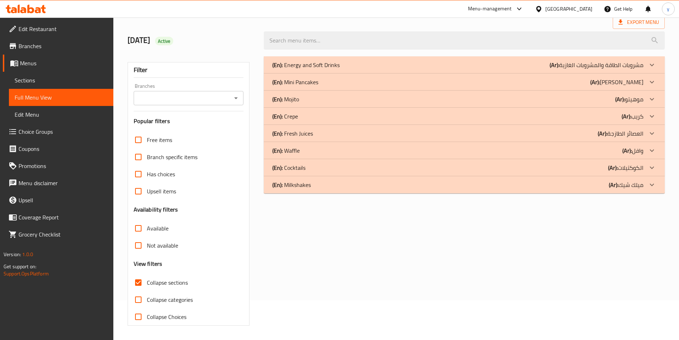
scroll to position [40, 0]
click at [638, 115] on p "(Ar): كريب" at bounding box center [633, 116] width 22 height 9
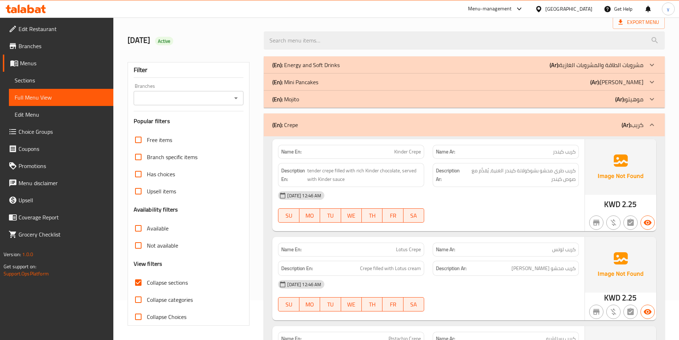
click at [644, 100] on div at bounding box center [651, 99] width 17 height 17
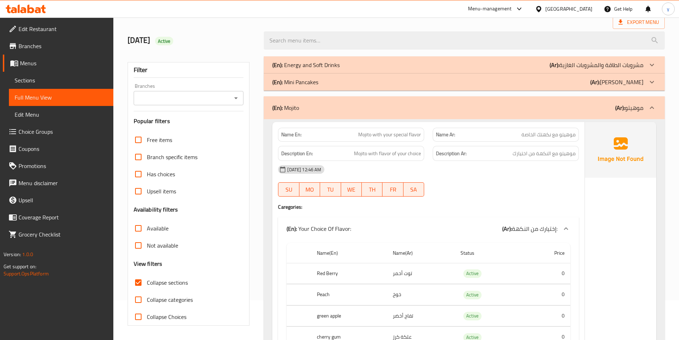
click at [643, 81] on div at bounding box center [651, 81] width 17 height 17
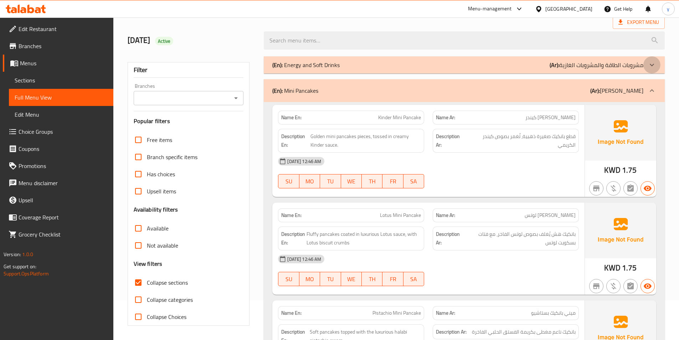
click at [646, 64] on div at bounding box center [651, 64] width 17 height 17
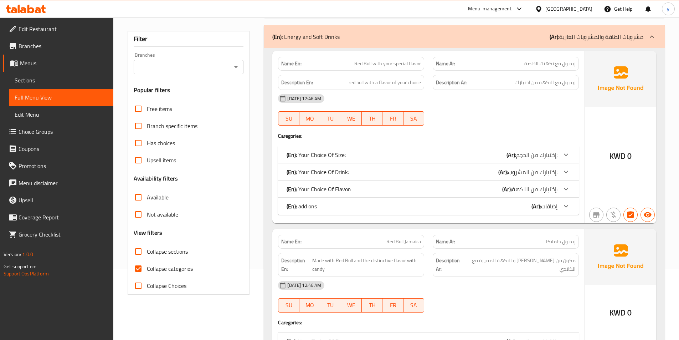
scroll to position [71, 0]
click at [136, 266] on input "Collapse categories" at bounding box center [138, 267] width 17 height 17
checkbox input "false"
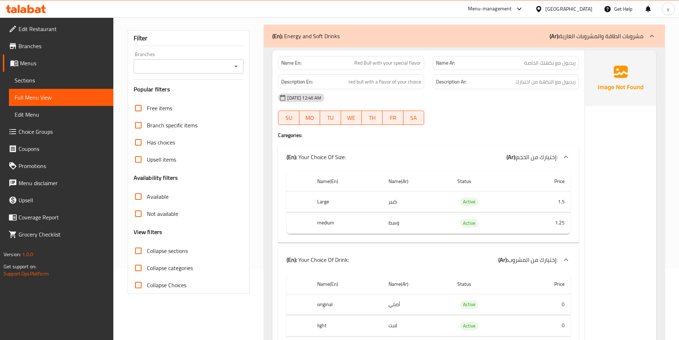
click at [141, 252] on input "Collapse sections" at bounding box center [138, 250] width 17 height 17
checkbox input "true"
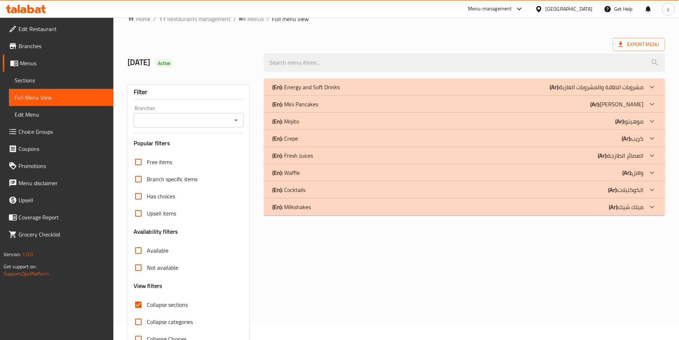
scroll to position [0, 0]
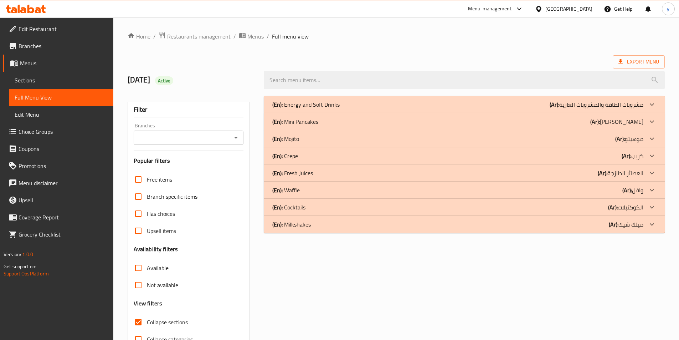
click at [648, 156] on icon at bounding box center [652, 155] width 9 height 9
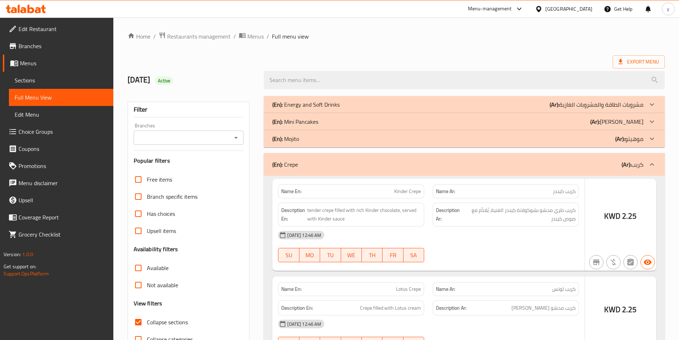
click at [643, 138] on div at bounding box center [651, 138] width 17 height 17
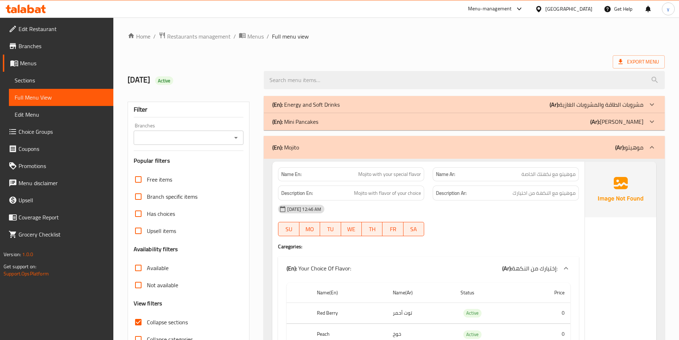
click at [642, 120] on p "(Ar): [PERSON_NAME]" at bounding box center [616, 121] width 53 height 9
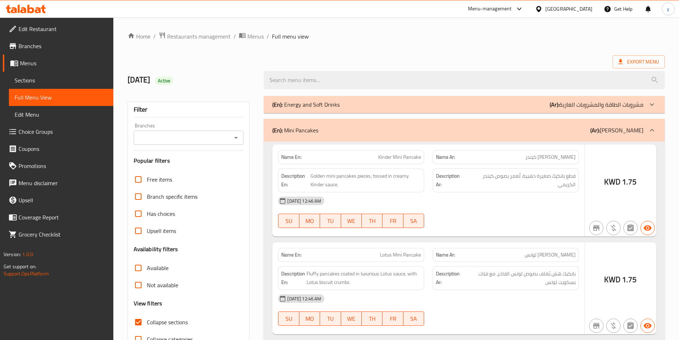
click at [642, 101] on p "(Ar): مشروبات الطاقة والمشروبات الغازية" at bounding box center [597, 104] width 94 height 9
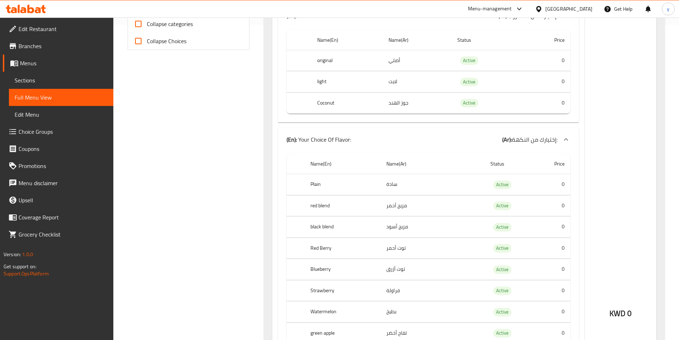
scroll to position [321, 0]
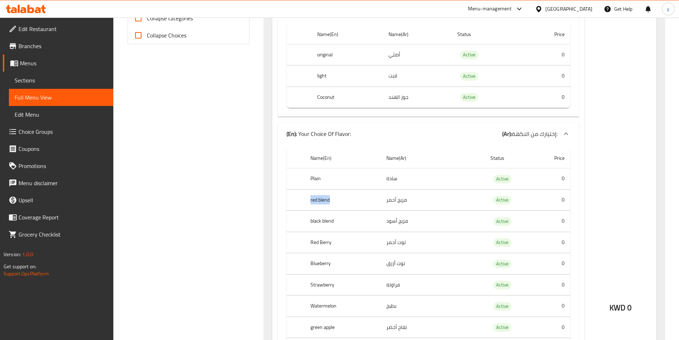
drag, startPoint x: 311, startPoint y: 199, endPoint x: 337, endPoint y: 202, distance: 26.5
click at [337, 202] on th "red blend" at bounding box center [343, 199] width 76 height 21
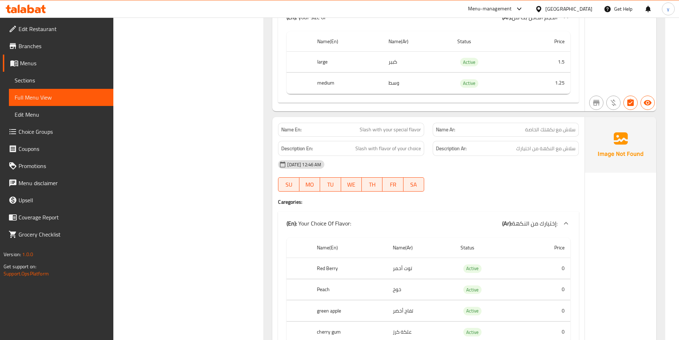
scroll to position [7819, 0]
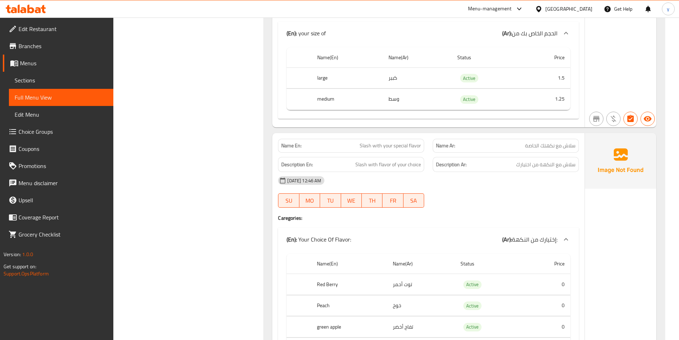
click at [364, 148] on span "Slash with your special flavor" at bounding box center [390, 145] width 61 height 7
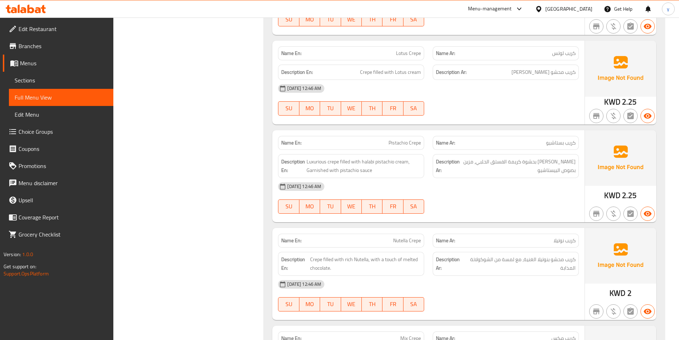
scroll to position [11090, 0]
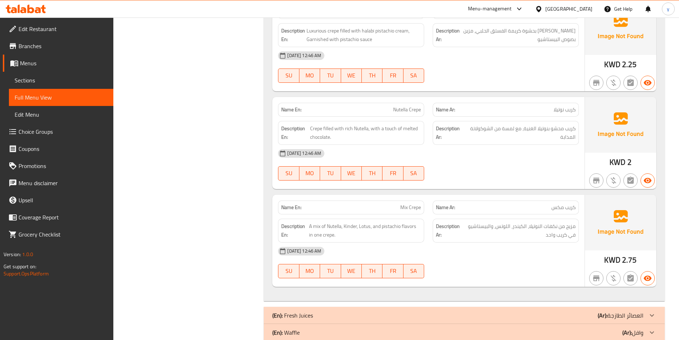
click at [471, 91] on div "Name En: Kinder Crepe Name Ar: كريب كيندر Description En: tender crepe filled w…" at bounding box center [464, 54] width 401 height 491
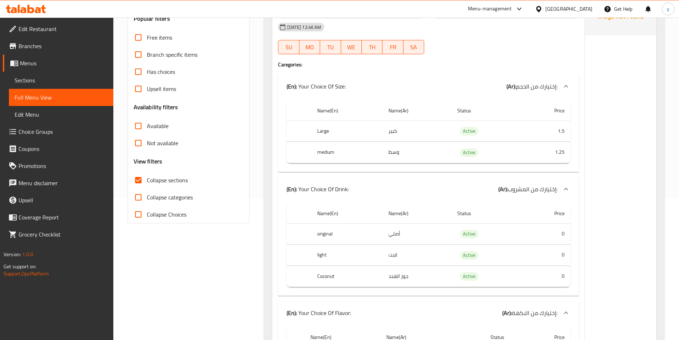
scroll to position [0, 0]
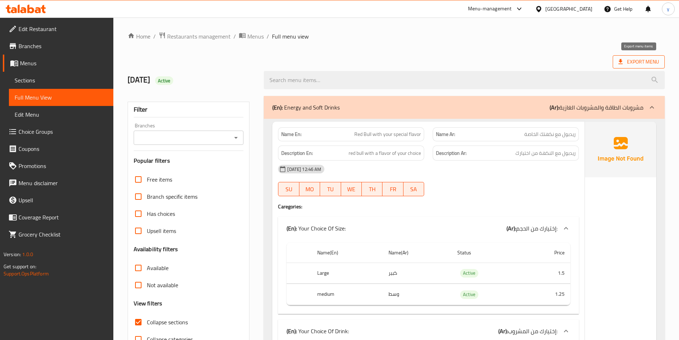
click at [642, 64] on span "Export Menu" at bounding box center [638, 61] width 41 height 9
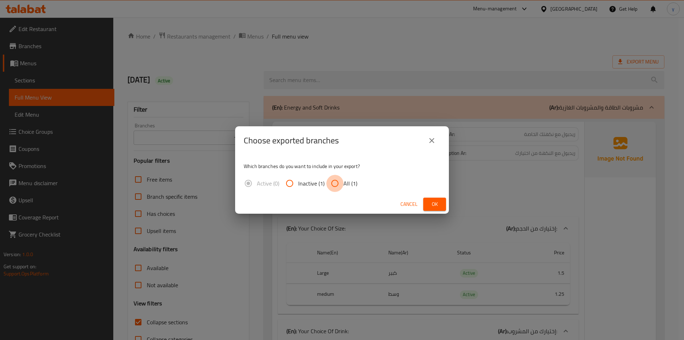
click at [335, 181] on input "All (1)" at bounding box center [334, 183] width 17 height 17
radio input "true"
click at [430, 205] on span "Ok" at bounding box center [434, 204] width 11 height 9
